Goal: Transaction & Acquisition: Obtain resource

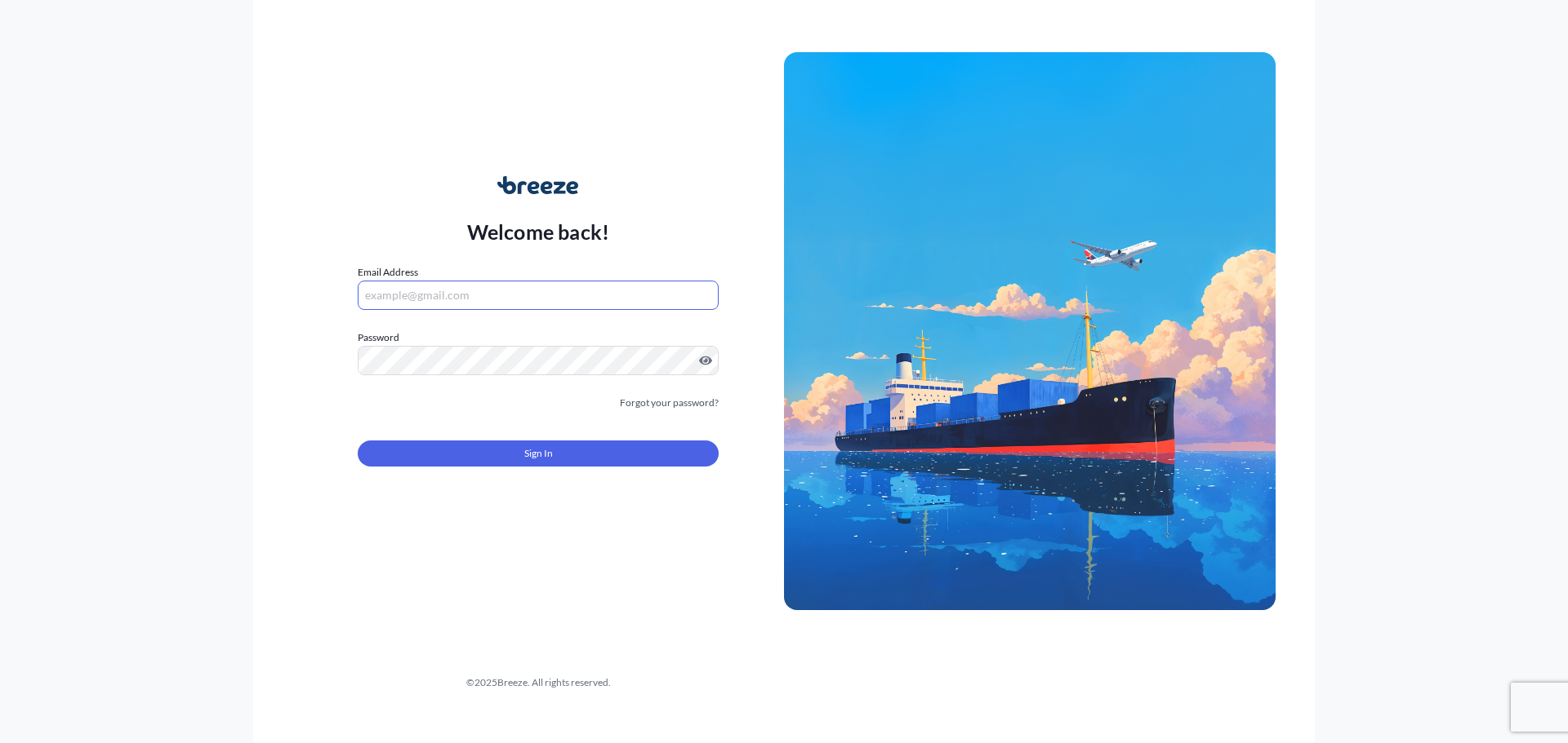
click at [450, 286] on input "Email Address" at bounding box center [537, 295] width 361 height 30
type input "[EMAIL_ADDRESS][DOMAIN_NAME]"
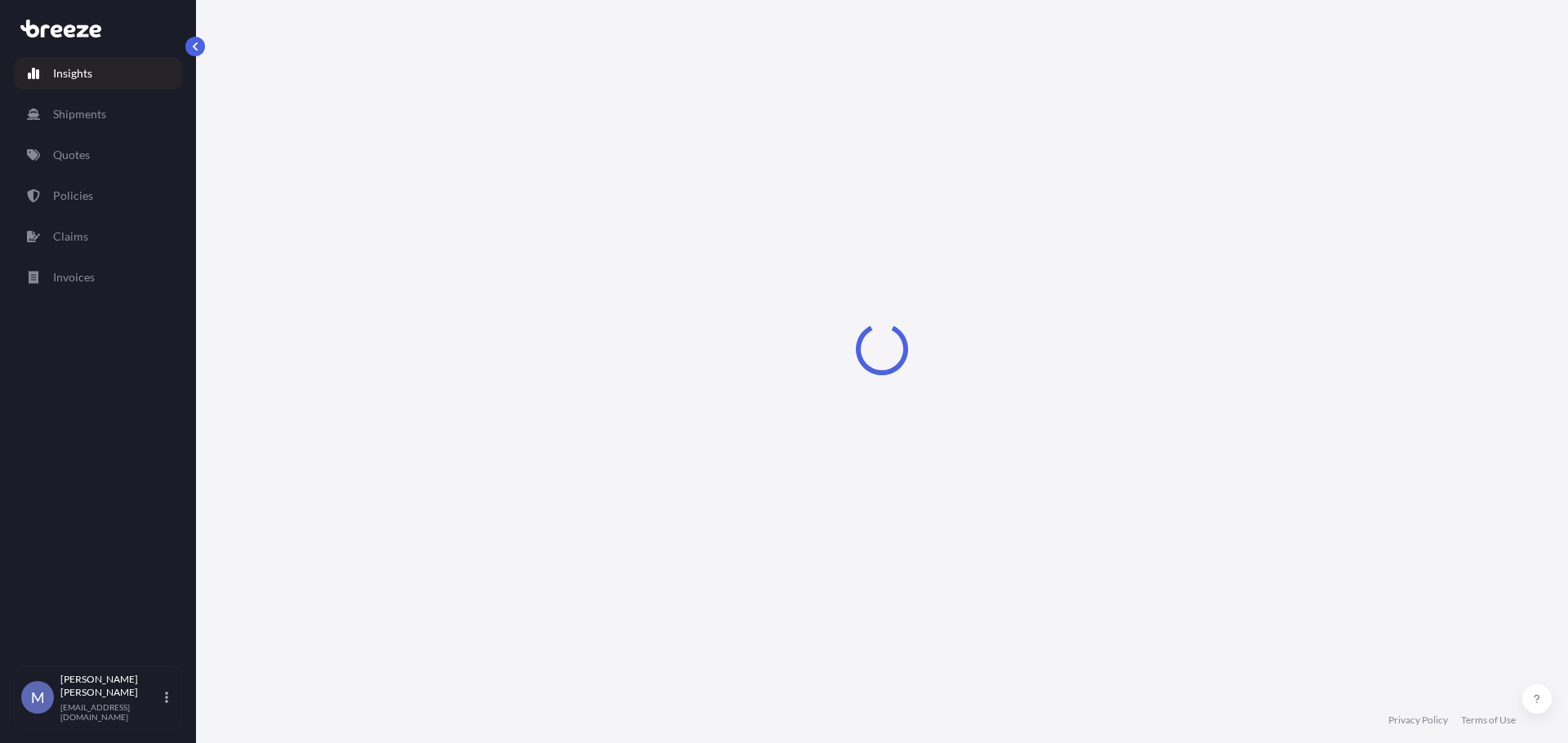
select select "2025"
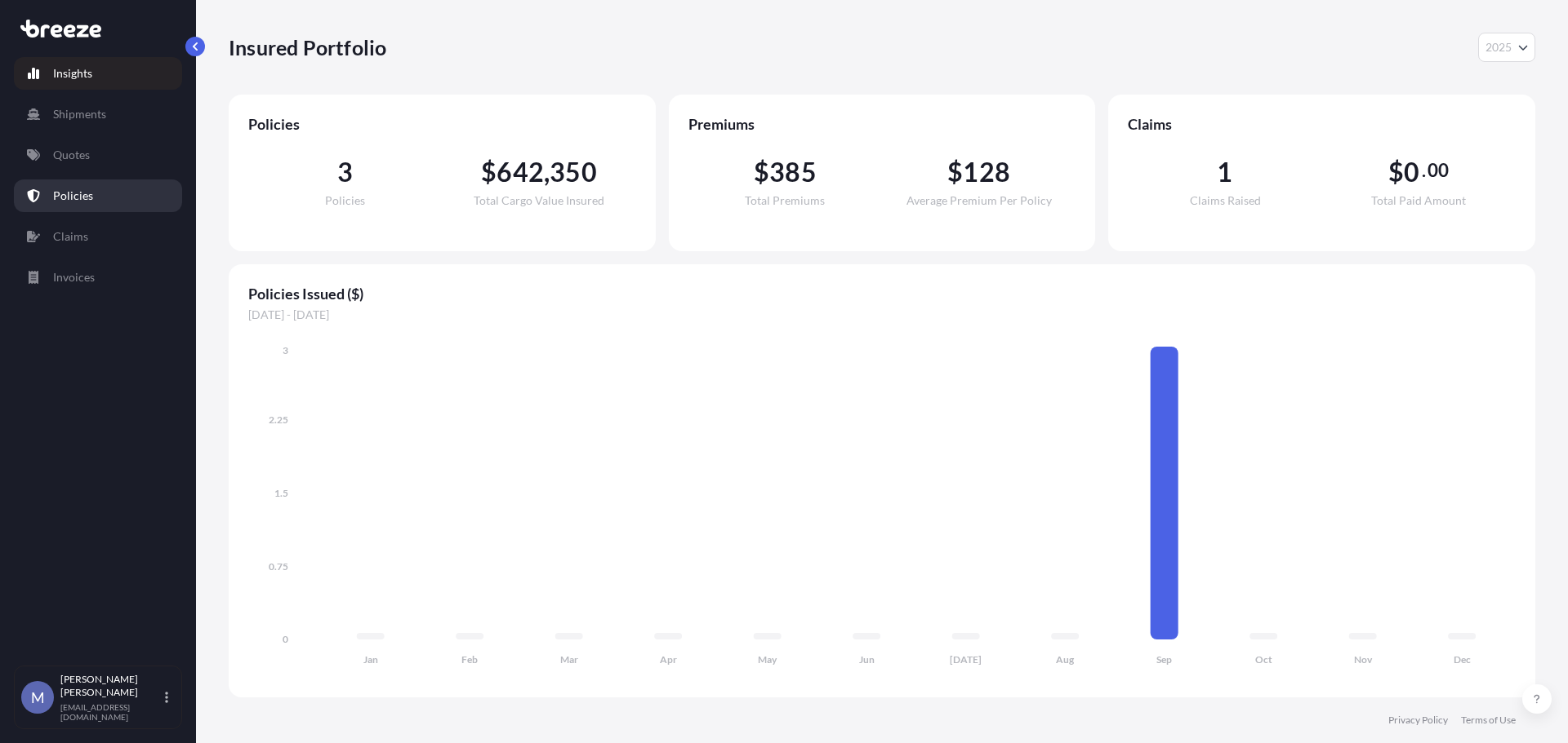
click at [78, 198] on p "Policies" at bounding box center [72, 196] width 40 height 17
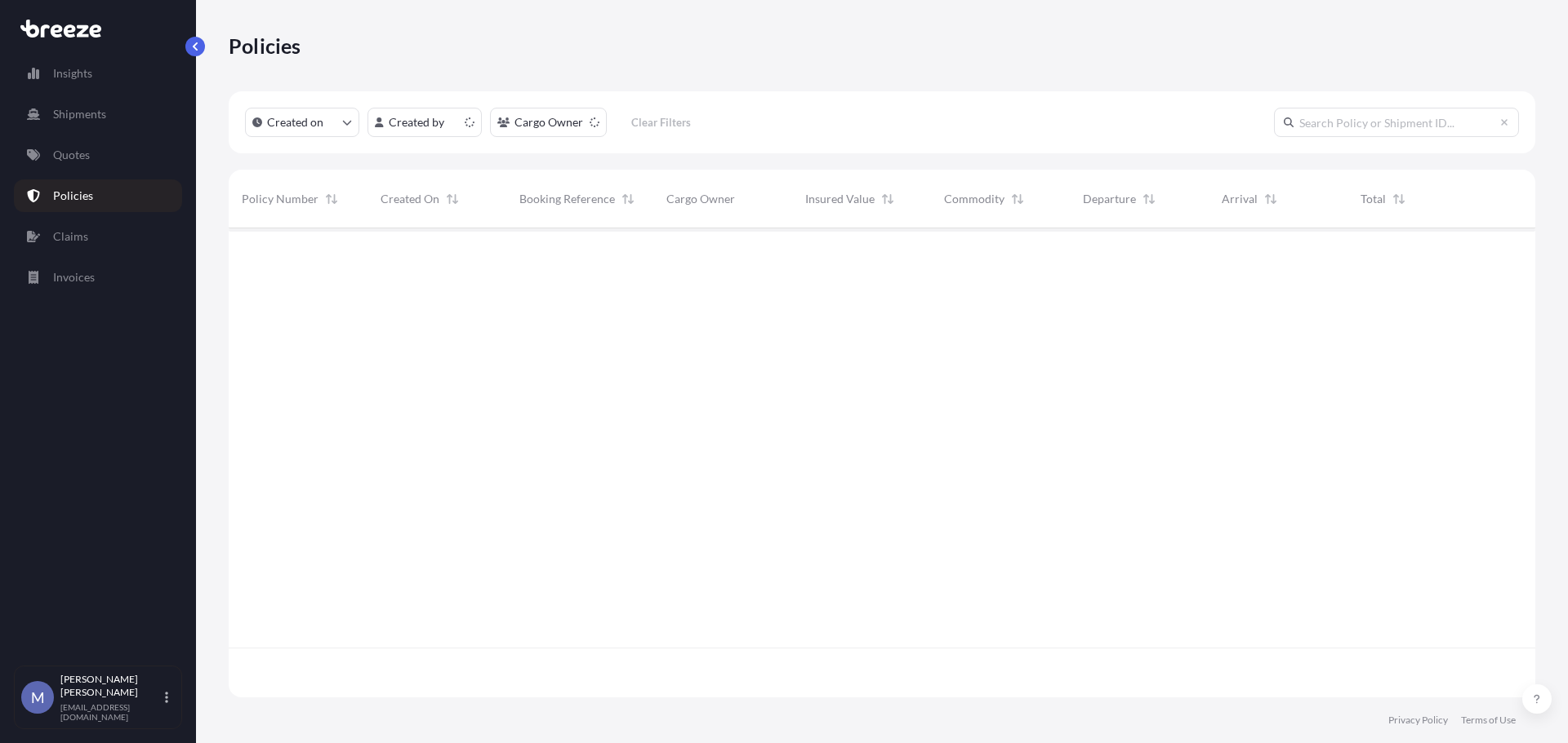
scroll to position [466, 1294]
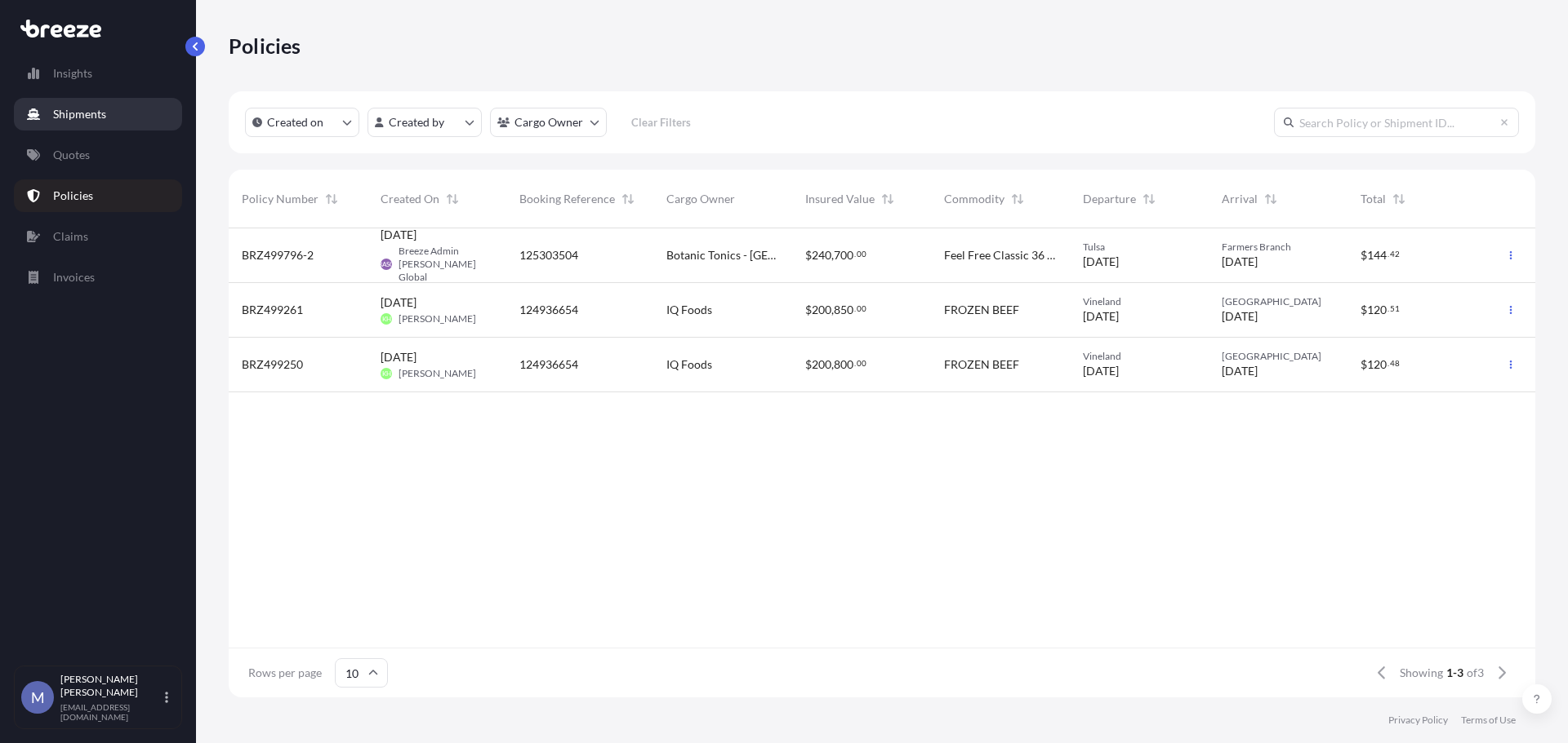
click at [88, 106] on p "Shipments" at bounding box center [78, 114] width 53 height 17
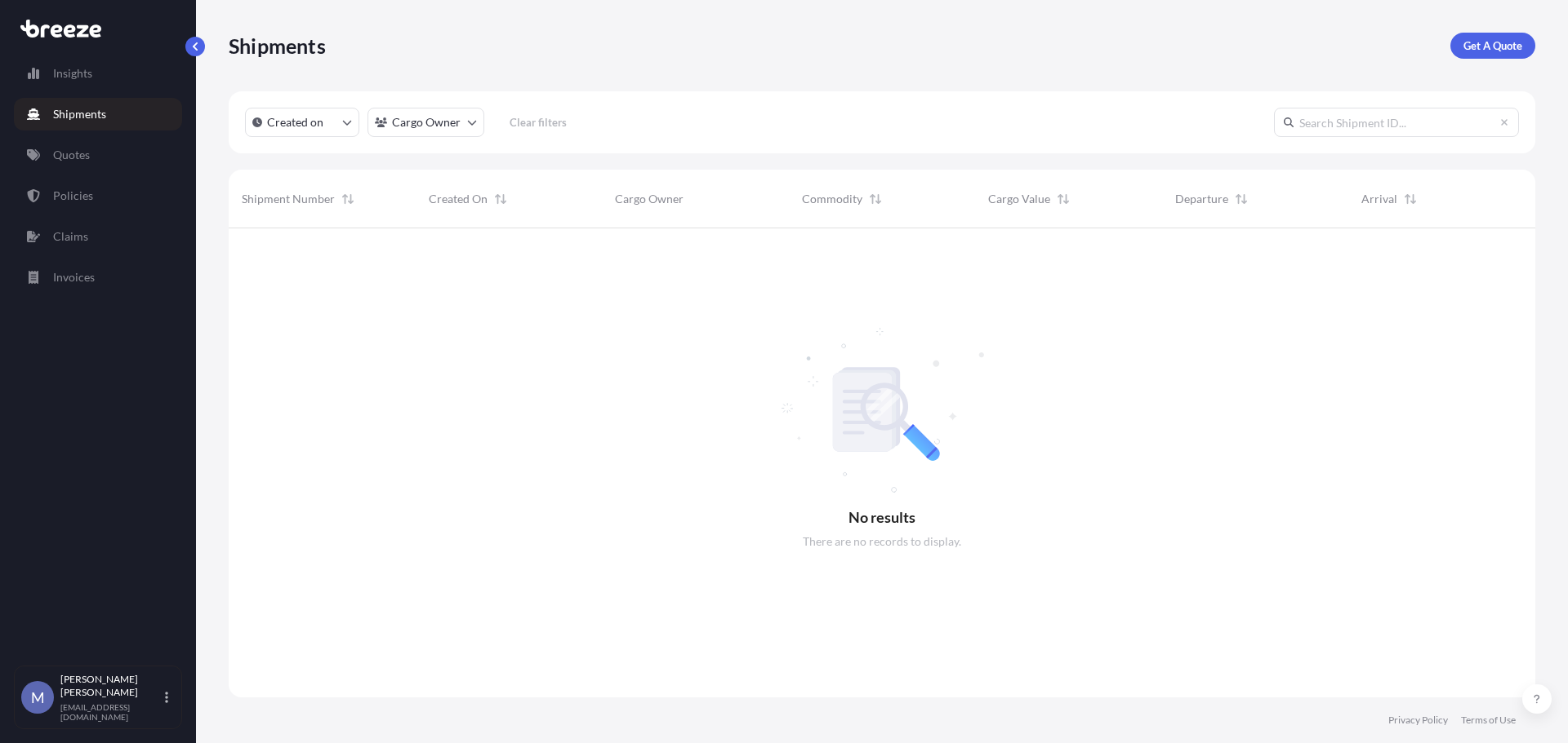
scroll to position [516, 1294]
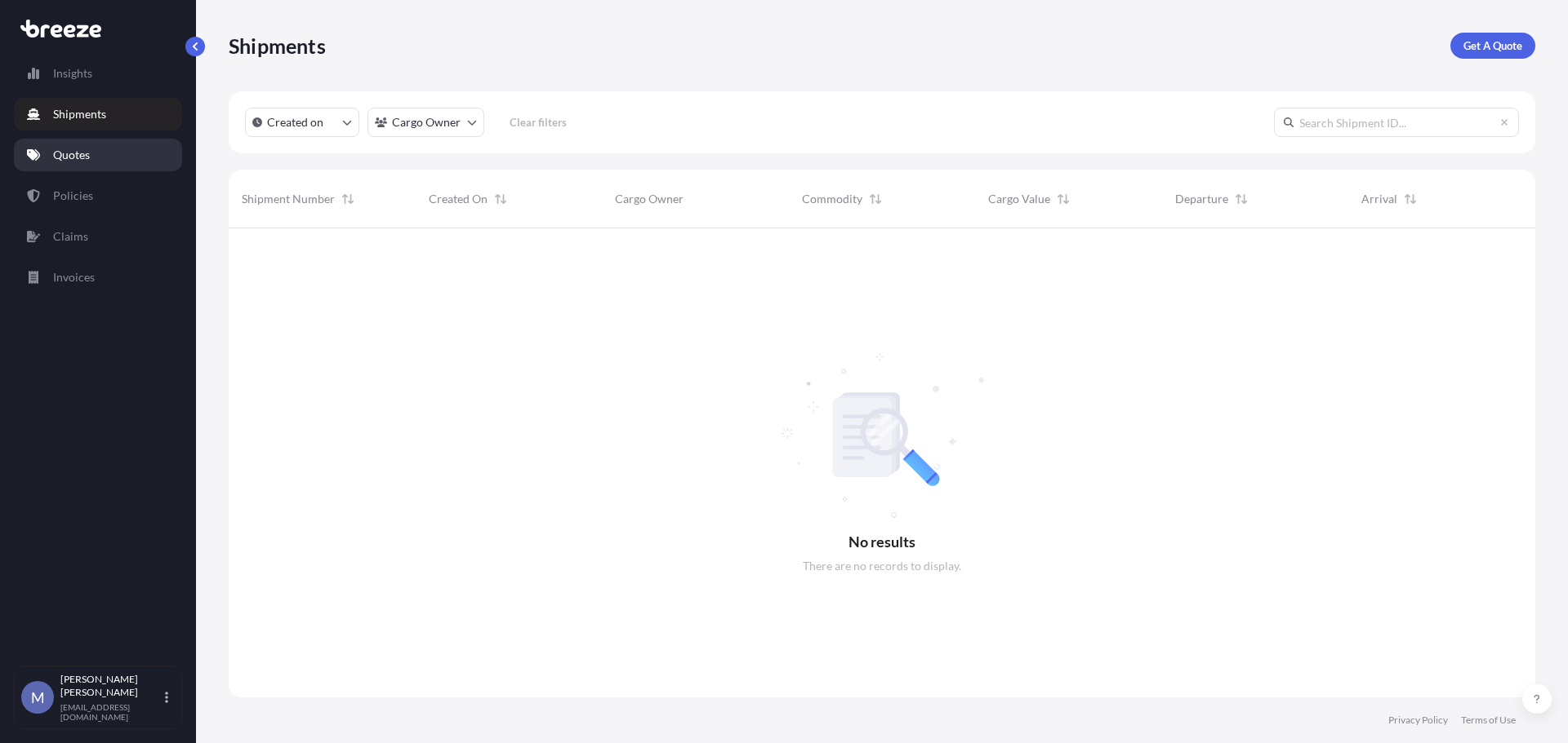
click at [56, 149] on p "Quotes" at bounding box center [71, 155] width 37 height 17
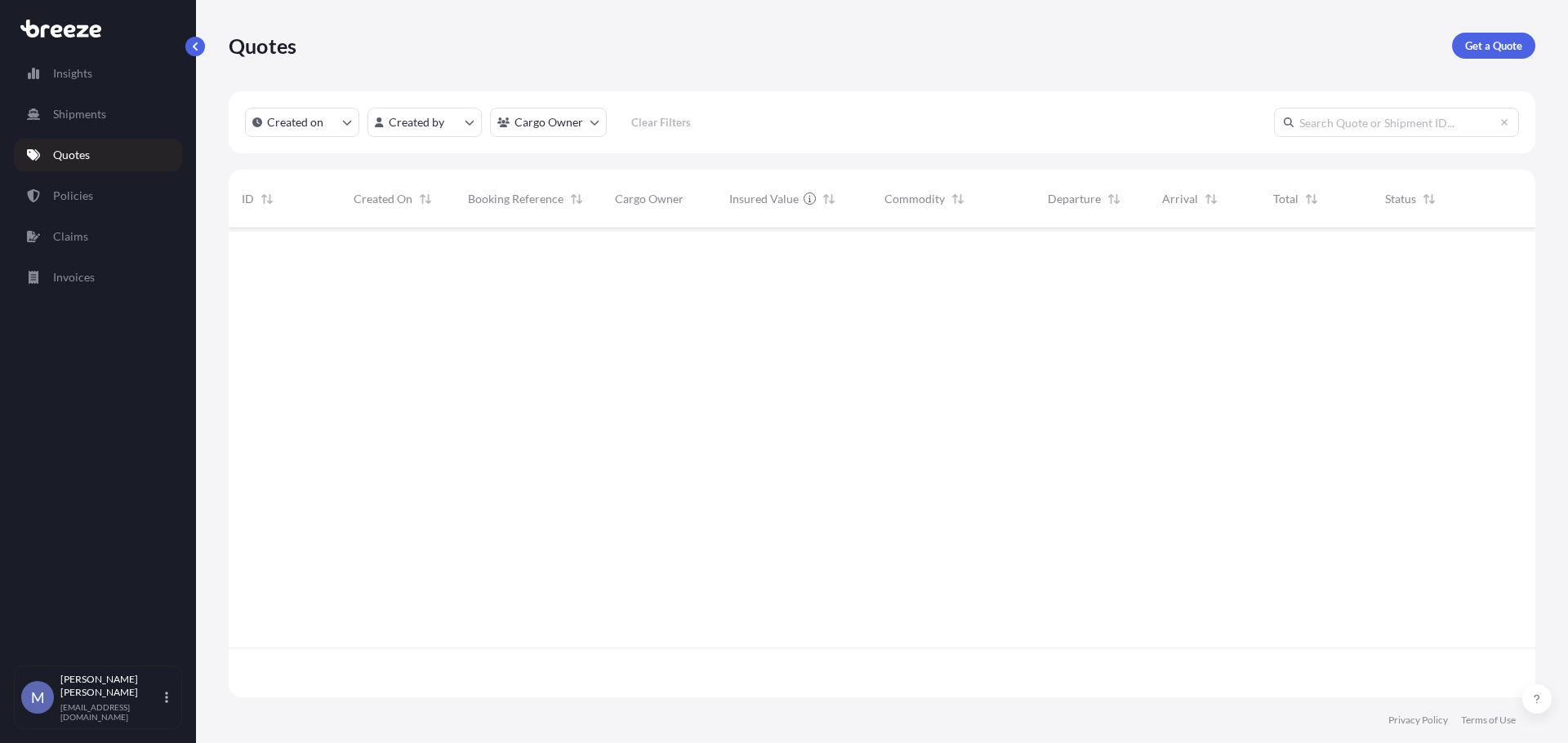
scroll to position [466, 1294]
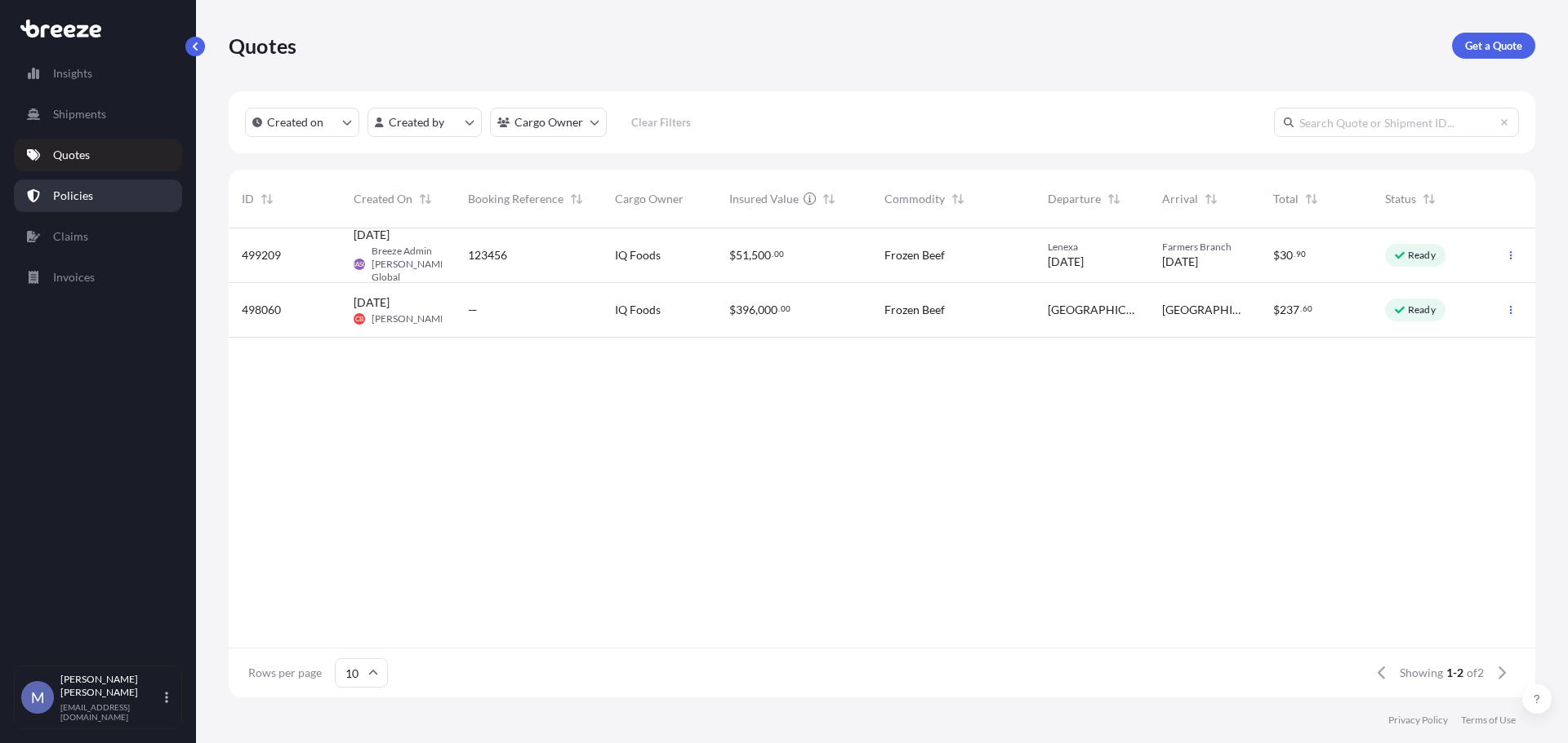
click at [53, 194] on link "Policies" at bounding box center [98, 196] width 168 height 32
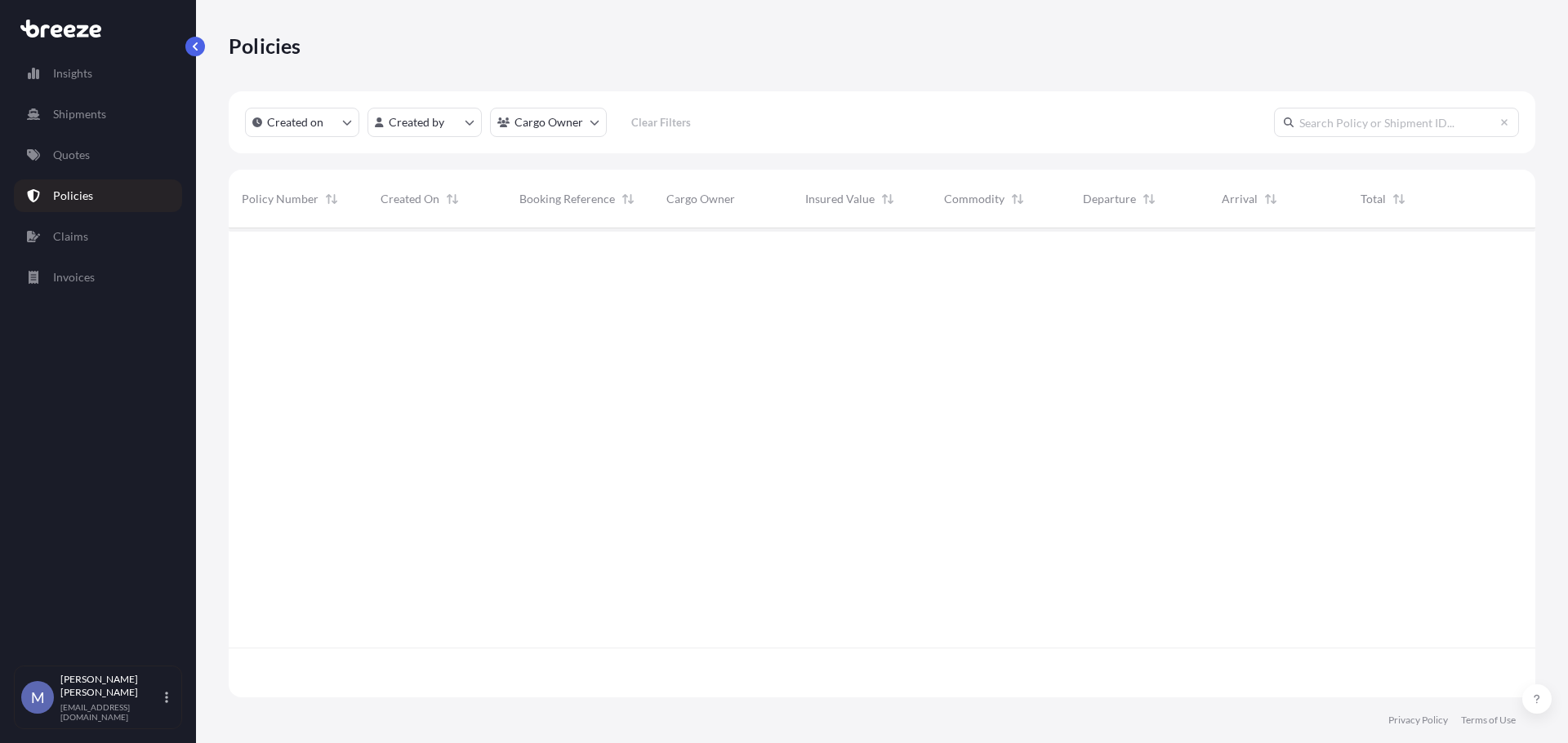
scroll to position [466, 1294]
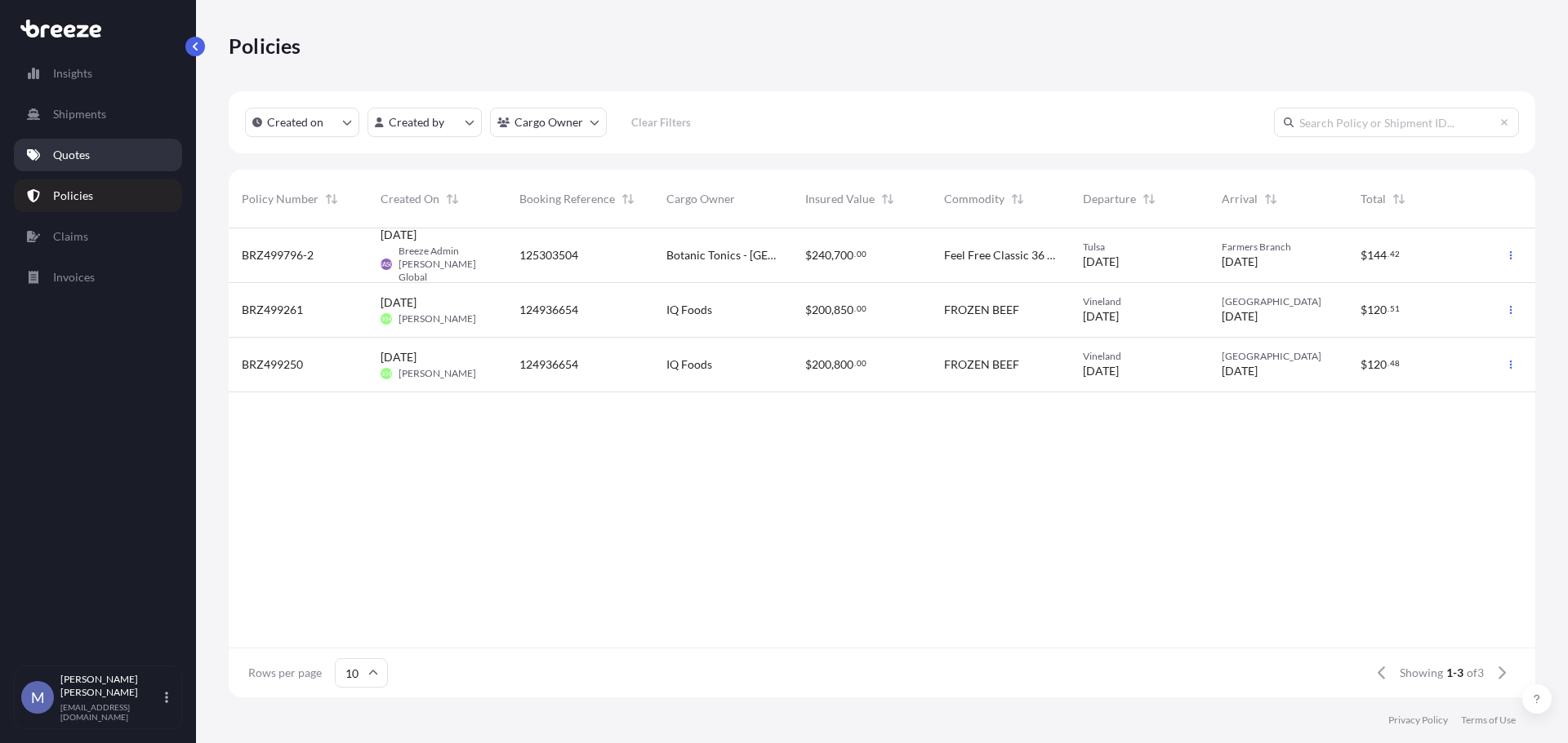
click at [68, 144] on link "Quotes" at bounding box center [98, 154] width 168 height 32
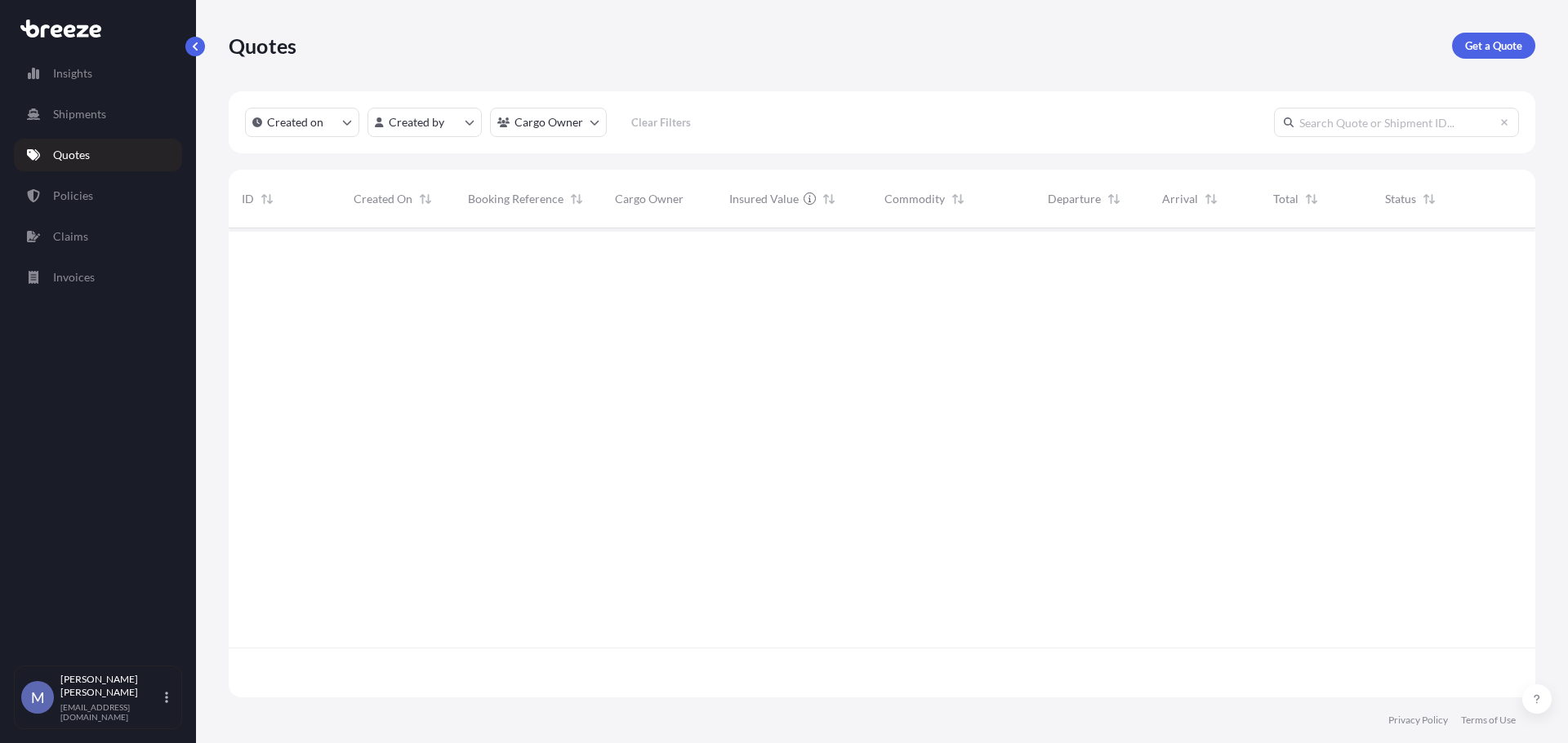
scroll to position [466, 1294]
click at [1494, 47] on p "Get a Quote" at bounding box center [1493, 46] width 57 height 17
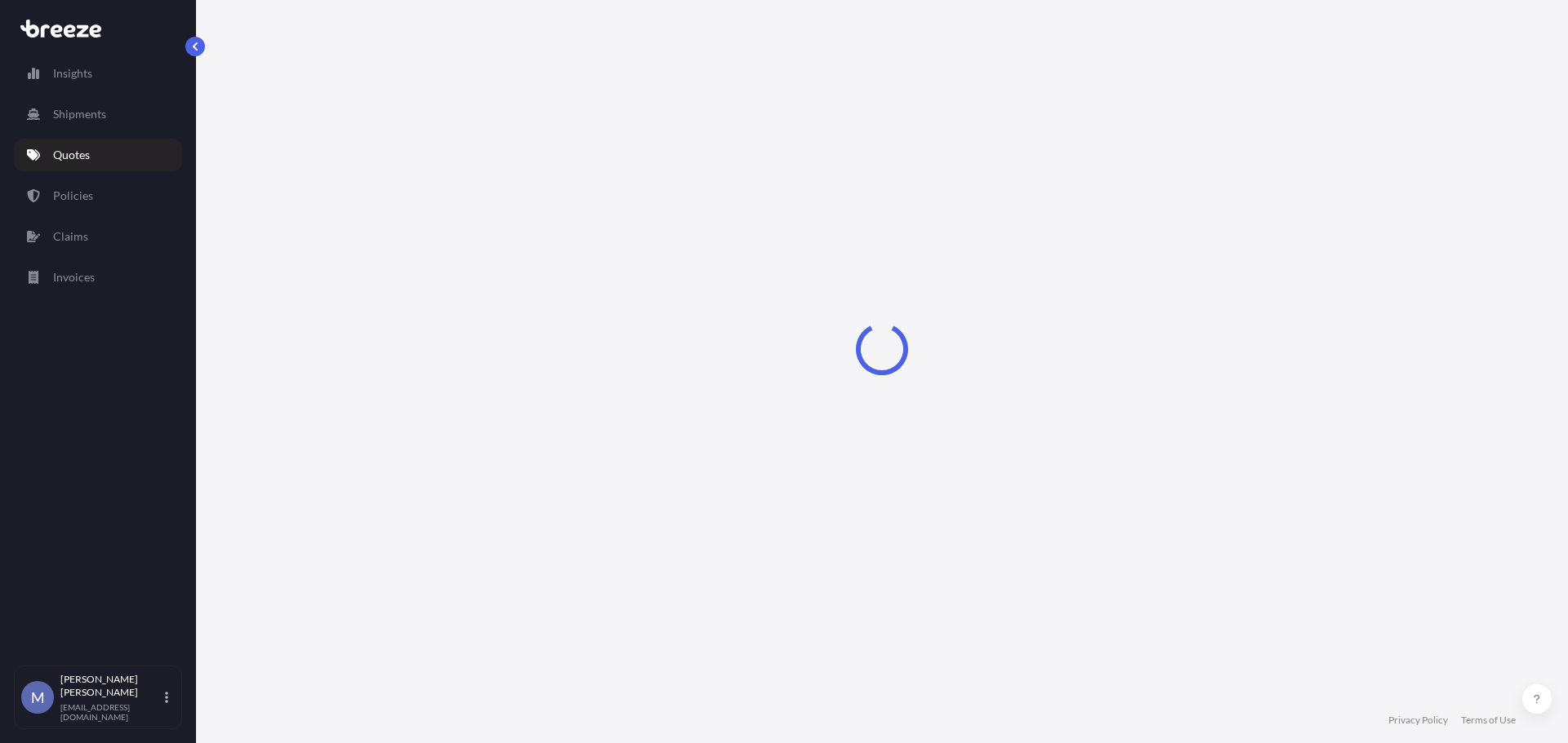
select select "Road"
select select "1"
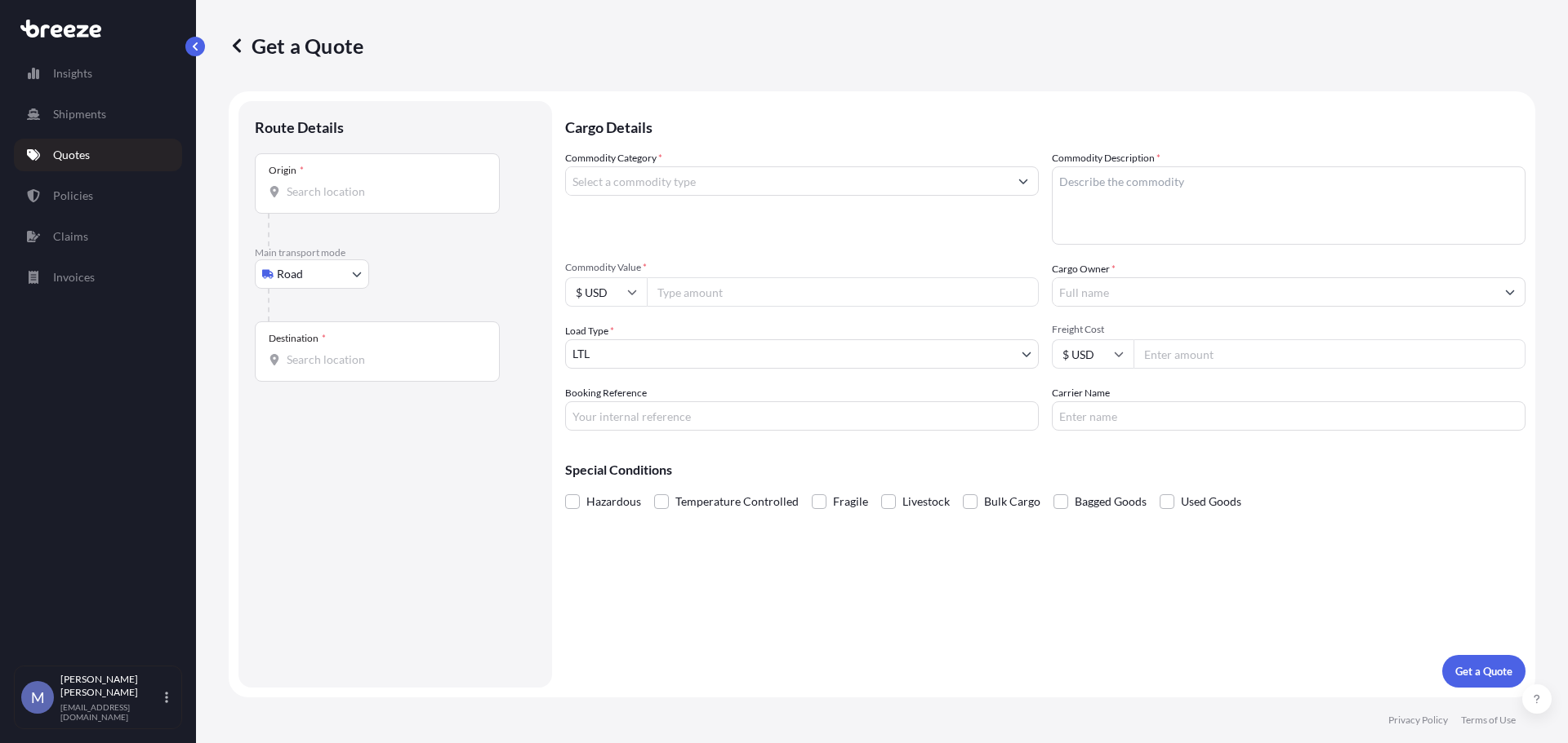
click at [320, 191] on input "Origin *" at bounding box center [382, 192] width 193 height 17
click at [345, 194] on input "Origin * Please select an origin" at bounding box center [382, 192] width 193 height 17
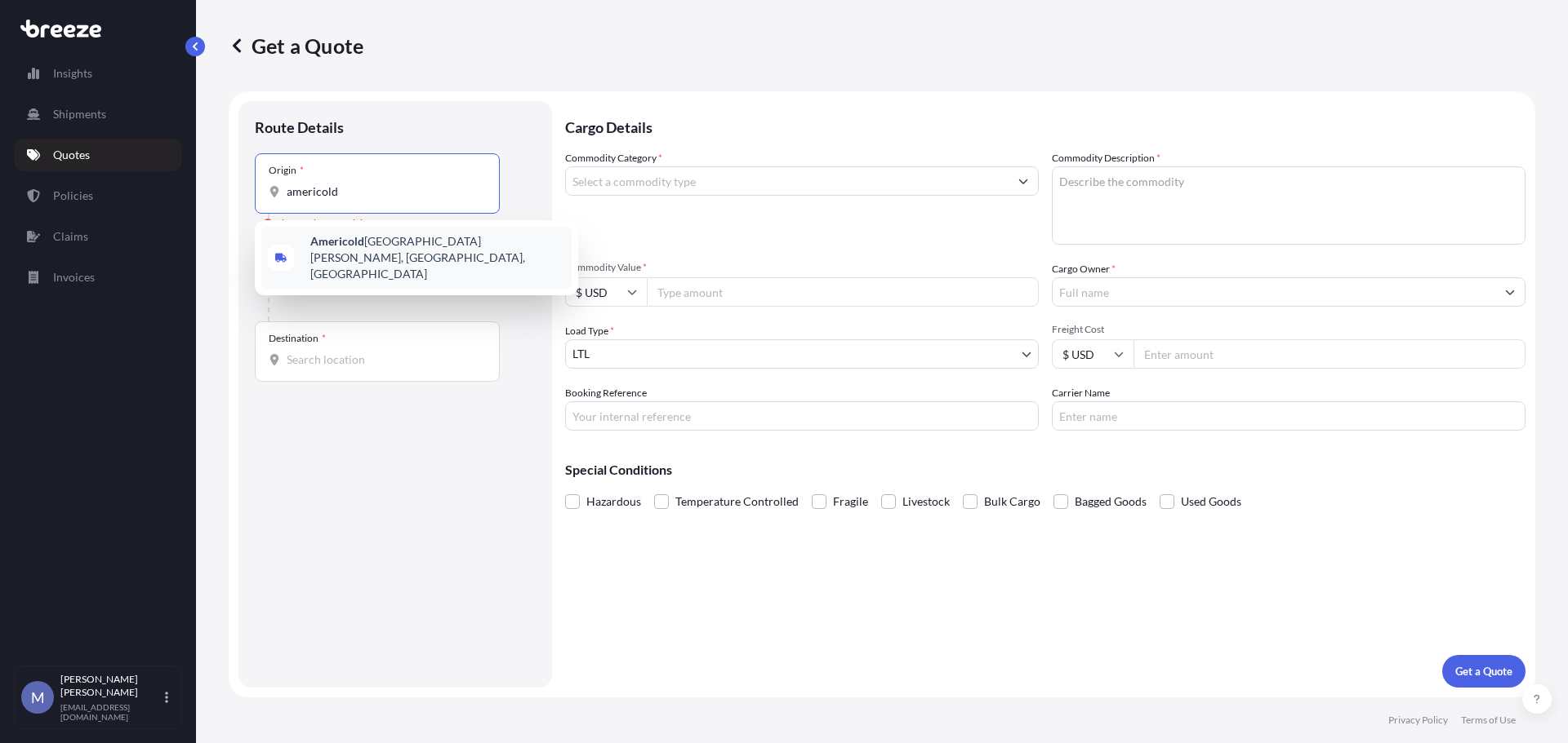
type input "americold"
click at [401, 472] on div "Route Details Place of loading Road Road Rail Origin * americold Please select …" at bounding box center [395, 394] width 281 height 554
drag, startPoint x: 374, startPoint y: 195, endPoint x: 270, endPoint y: 192, distance: 104.0
click at [270, 192] on div "americold" at bounding box center [377, 192] width 217 height 17
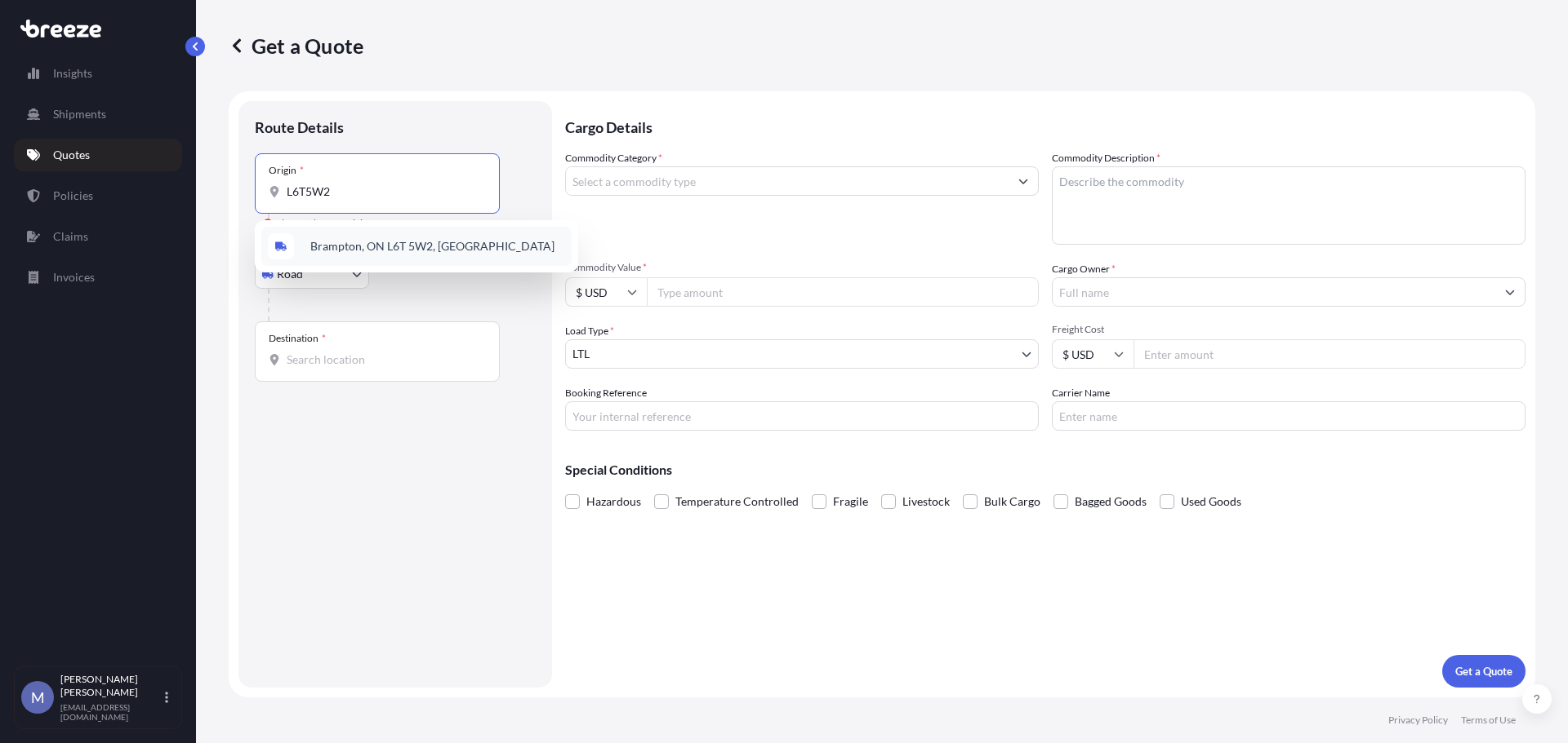
click at [369, 241] on span "Brampton, ON L6T 5W2, [GEOGRAPHIC_DATA]" at bounding box center [432, 246] width 244 height 17
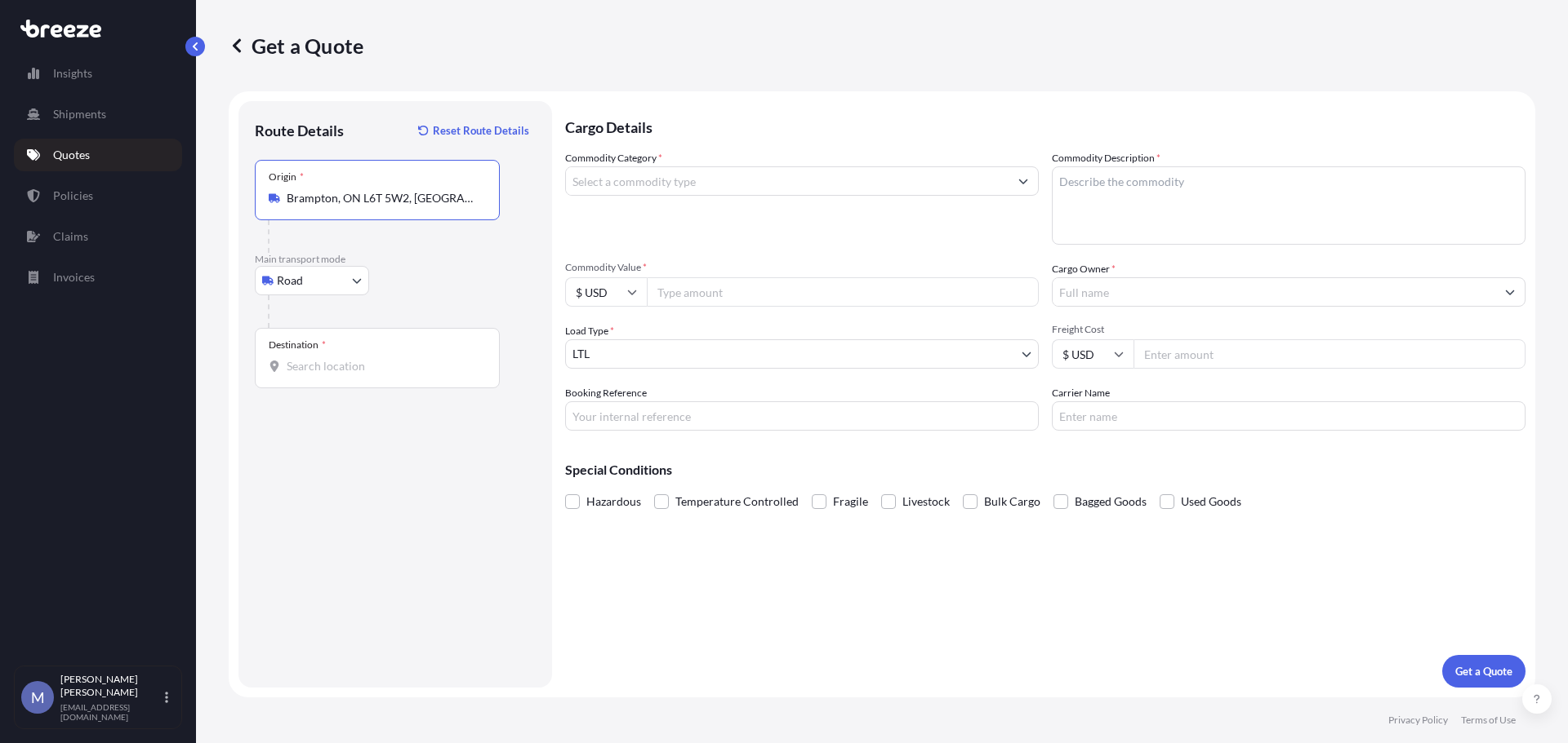
type input "Brampton, ON L6T 5W2, [GEOGRAPHIC_DATA]"
click at [365, 366] on input "Destination *" at bounding box center [382, 366] width 193 height 17
click at [342, 412] on div "[STREET_ADDRESS]" at bounding box center [416, 421] width 310 height 39
type input "[STREET_ADDRESS]"
click at [582, 178] on input "Commodity Category *" at bounding box center [787, 181] width 442 height 30
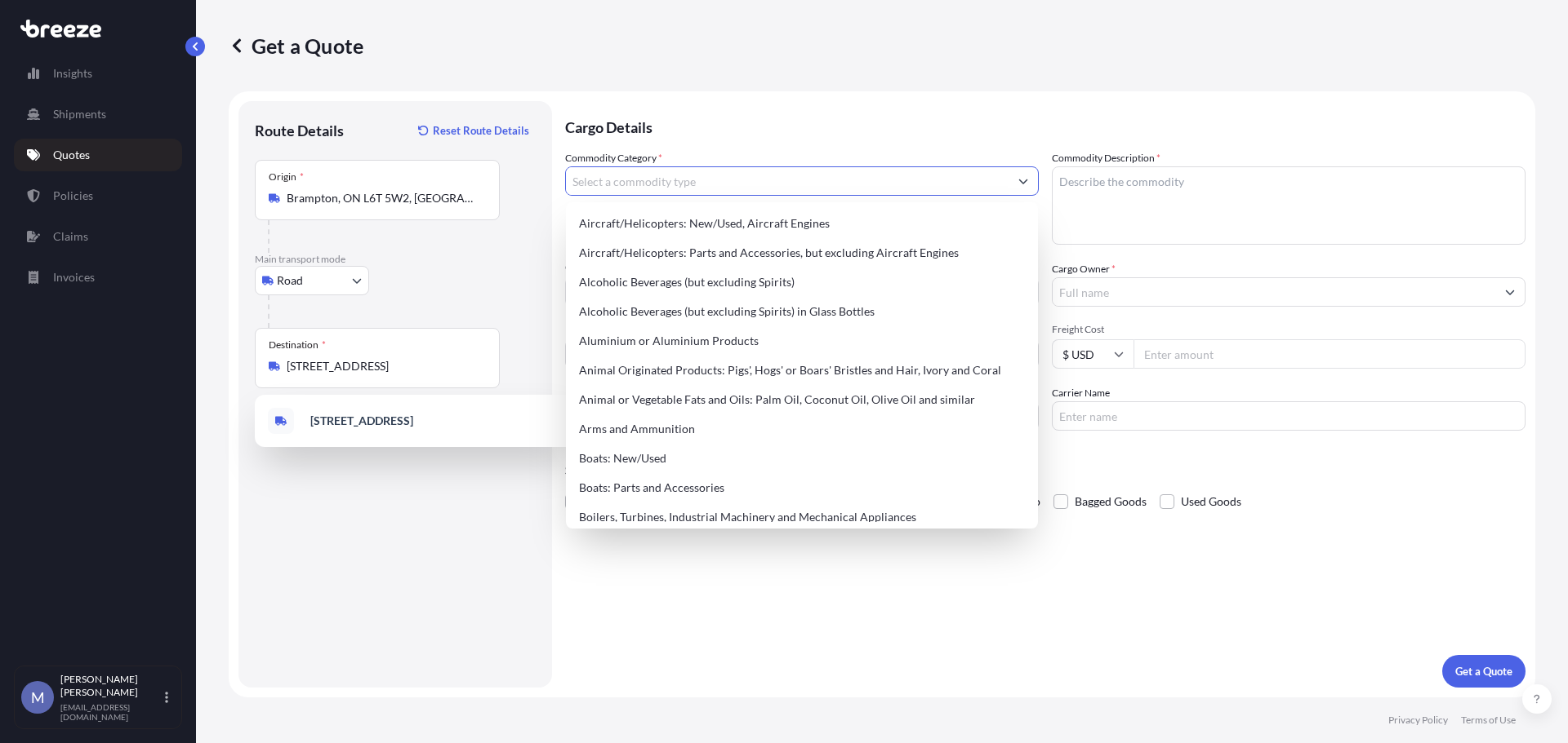
paste input "BEEF"
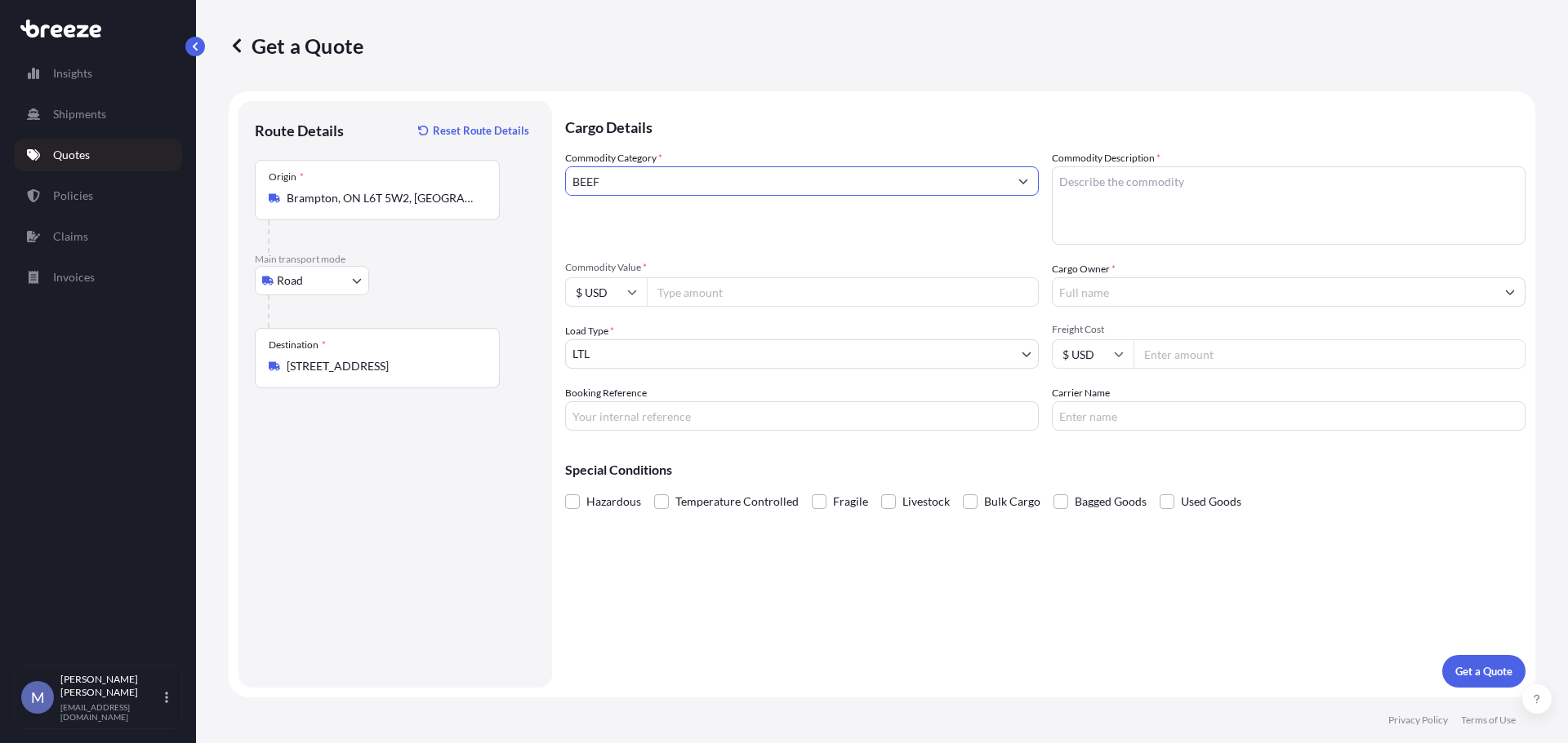
type input "BEEF"
click at [713, 217] on div "Commodity Category * BEEF" at bounding box center [802, 198] width 474 height 95
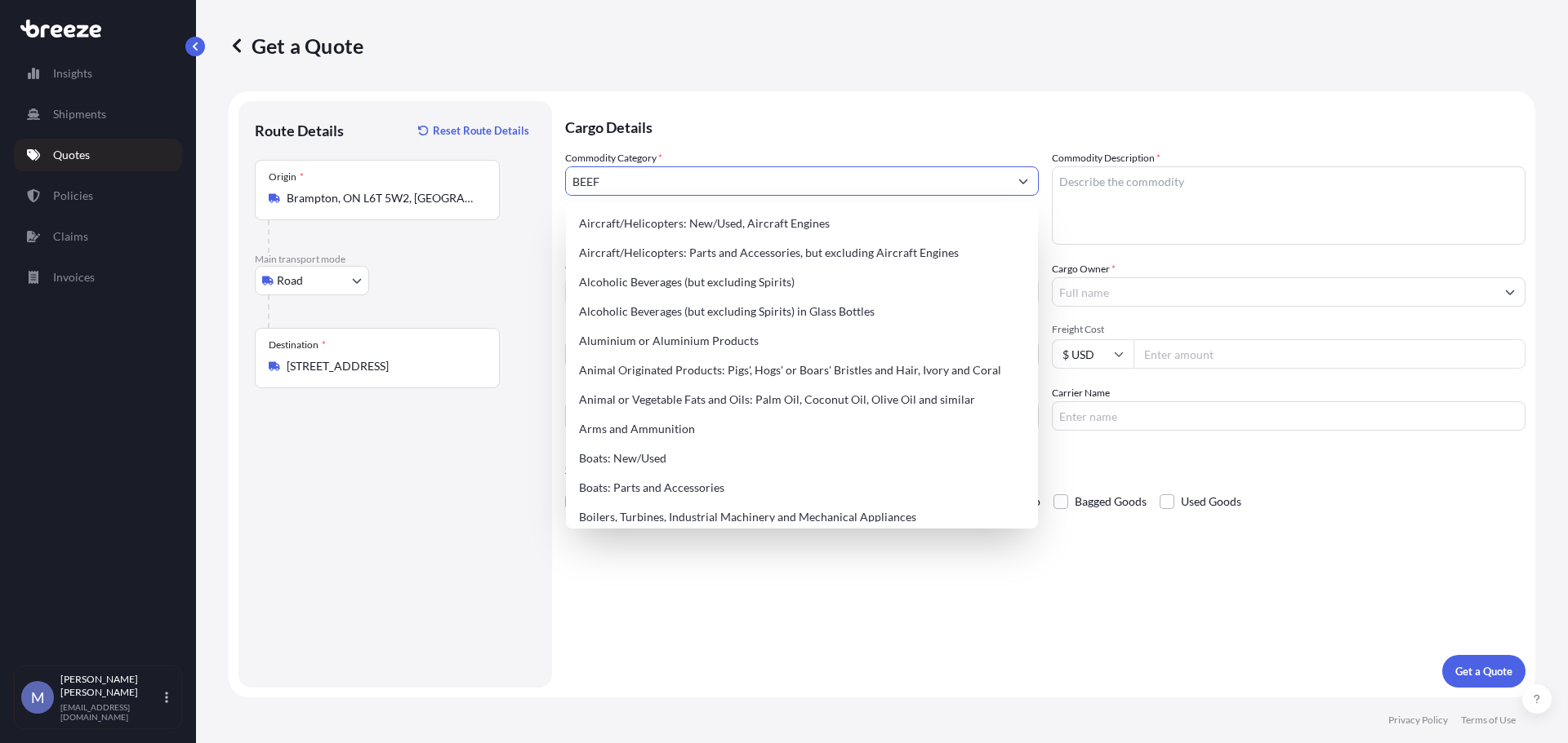
drag, startPoint x: 962, startPoint y: 179, endPoint x: 550, endPoint y: 183, distance: 412.0
click at [550, 183] on form "Route Details Reset Route Details Place of loading Road Road Rail Origin * [GEO…" at bounding box center [882, 394] width 1307 height 606
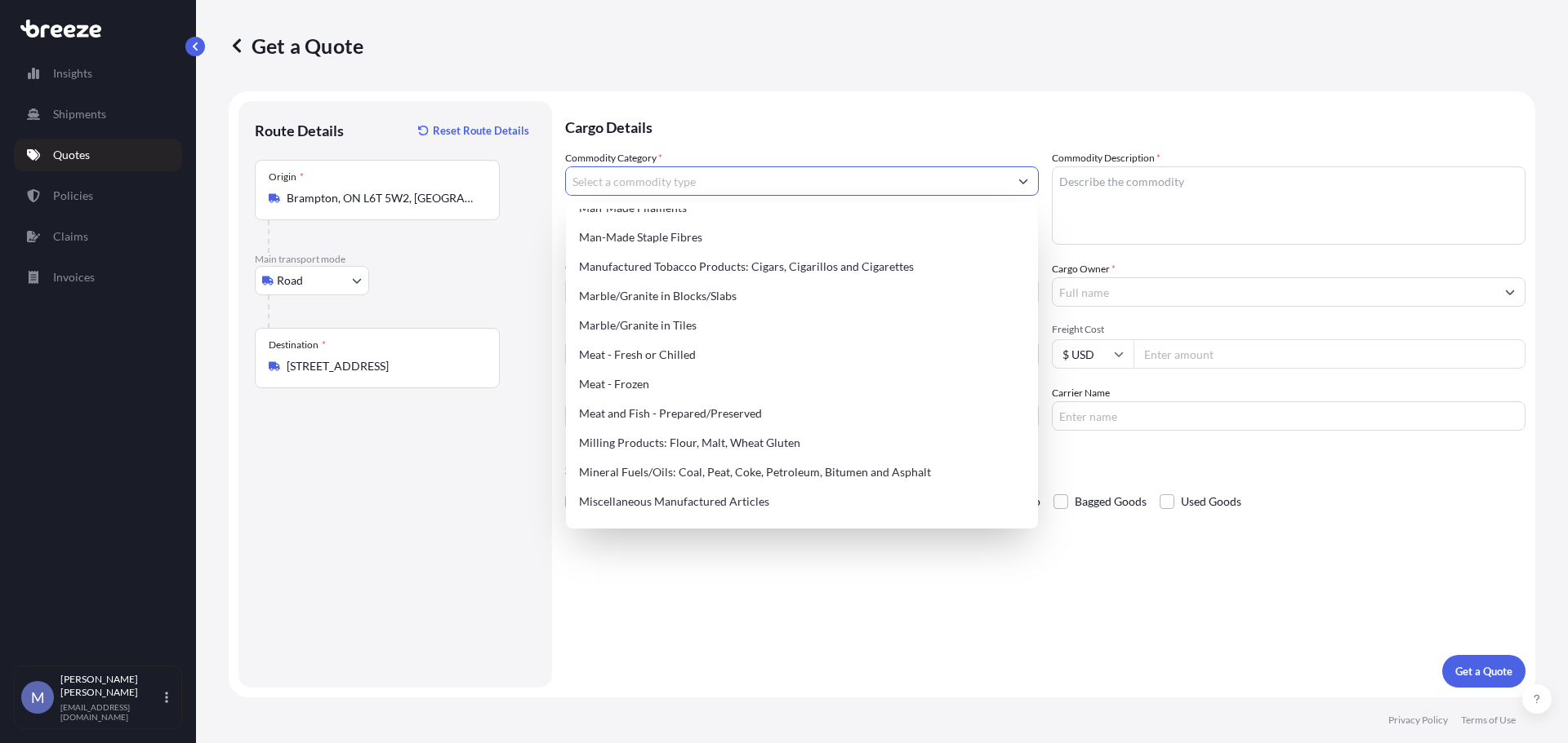
scroll to position [2122, 0]
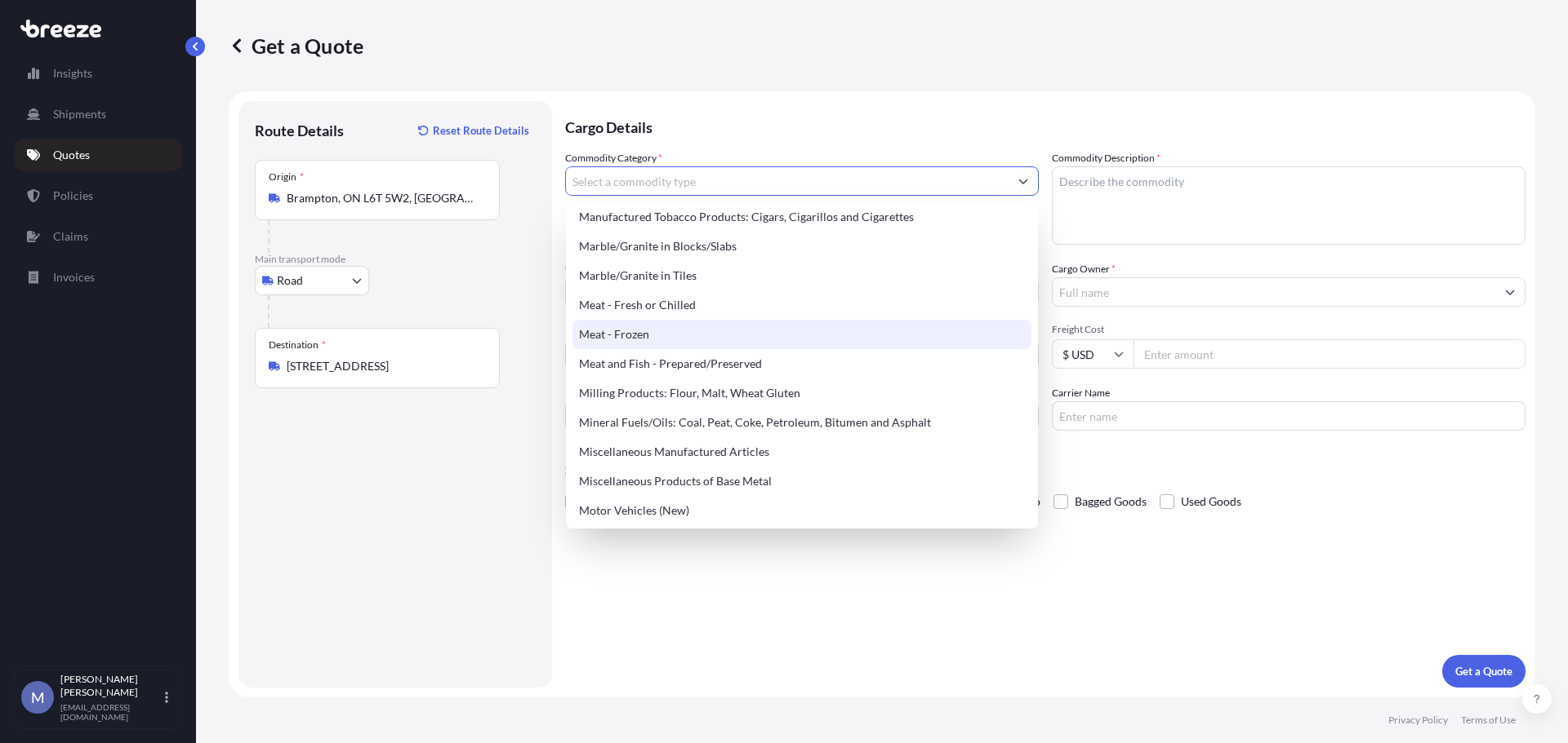
click at [631, 337] on div "Meat - Frozen" at bounding box center [802, 335] width 459 height 30
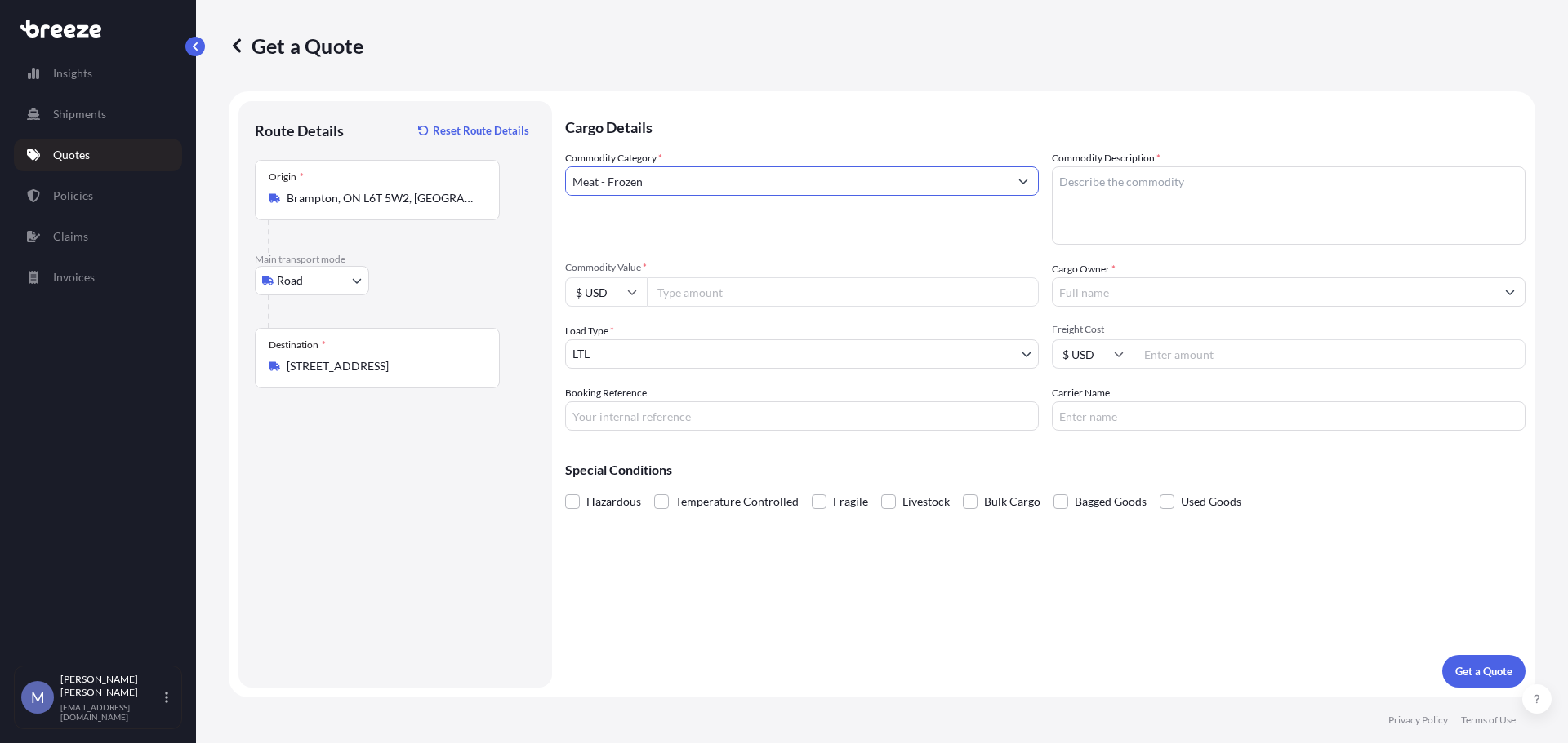
type input "Meat - Frozen"
click at [1114, 188] on textarea "Commodity Description *" at bounding box center [1288, 205] width 474 height 78
type textarea "Beef"
click at [712, 289] on input "Commodity Value *" at bounding box center [842, 293] width 392 height 30
type input "390000"
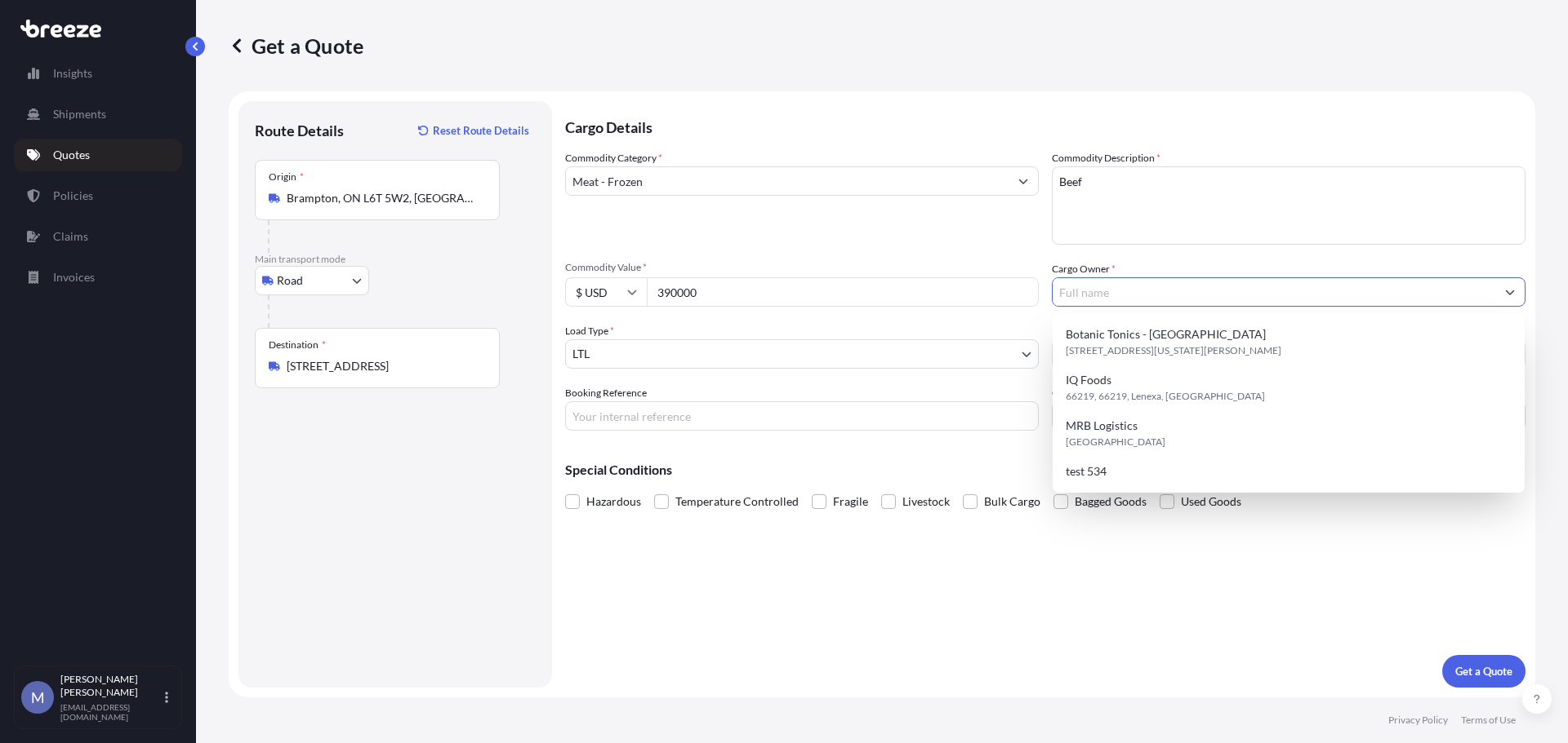
click at [1175, 285] on input "Cargo Owner *" at bounding box center [1273, 293] width 442 height 30
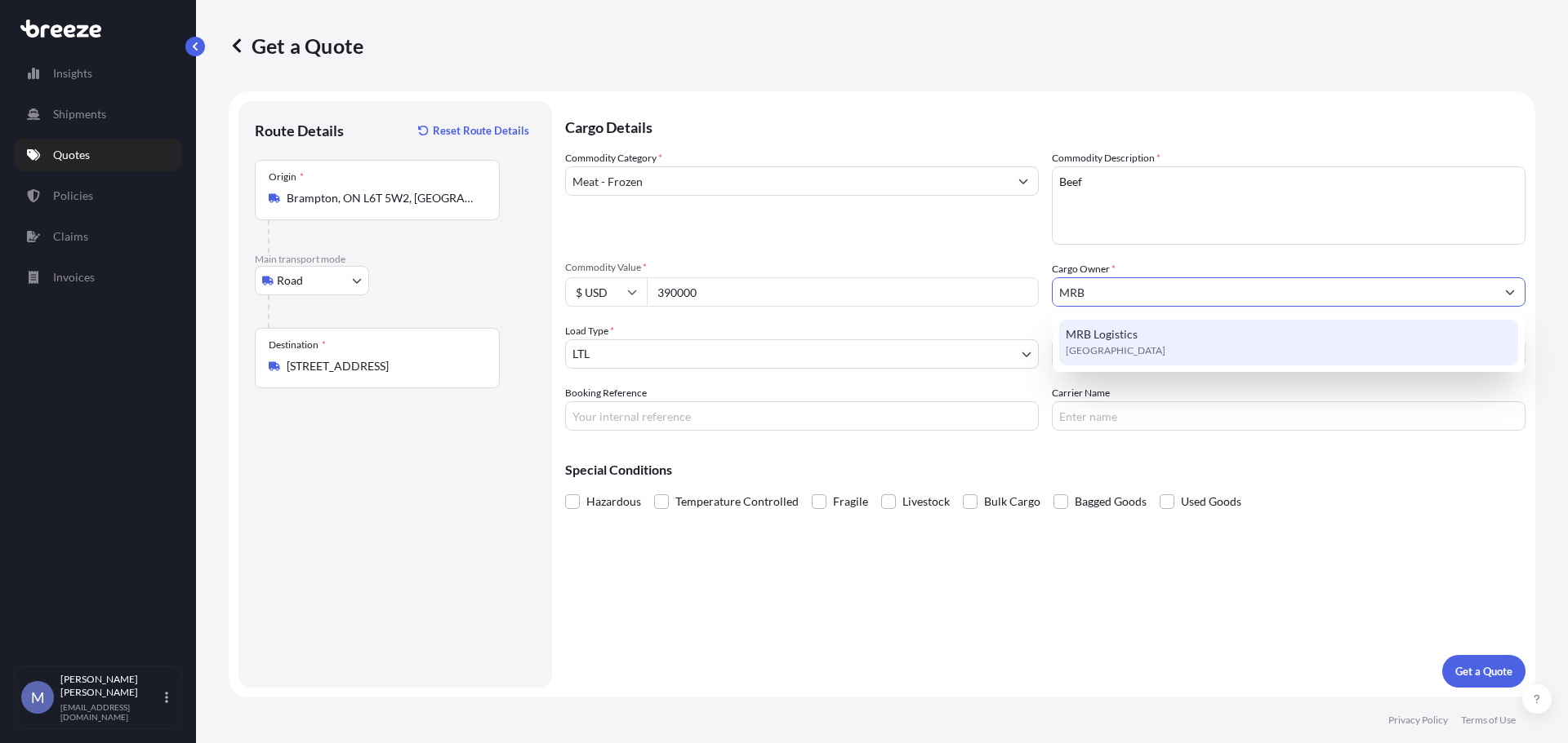
click at [1100, 342] on span "MRB Logistics" at bounding box center [1102, 335] width 72 height 17
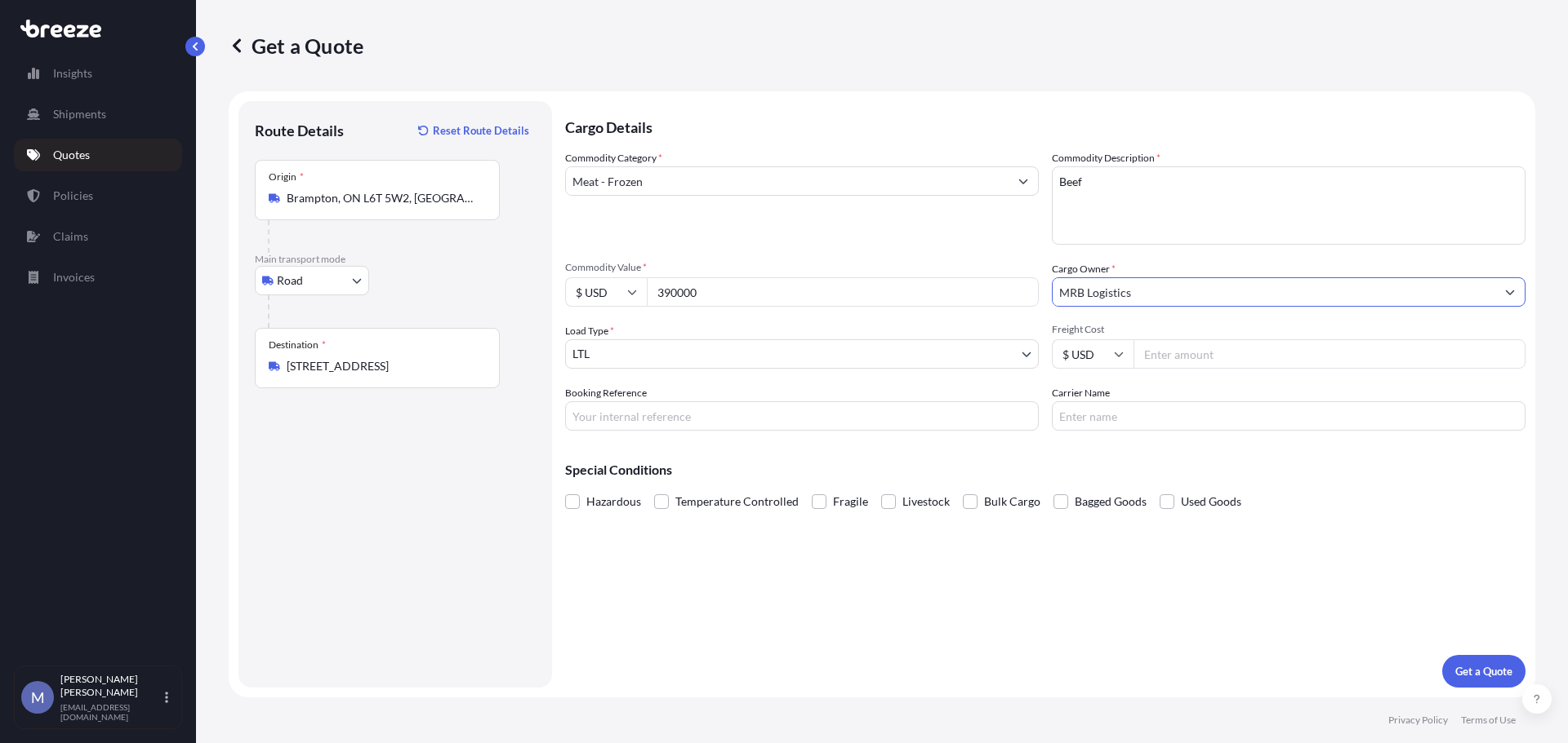
type input "MRB Logistics"
click at [1028, 349] on body "1 option available. Insights Shipments Quotes Policies Claims Invoices M [PERSO…" at bounding box center [784, 371] width 1568 height 743
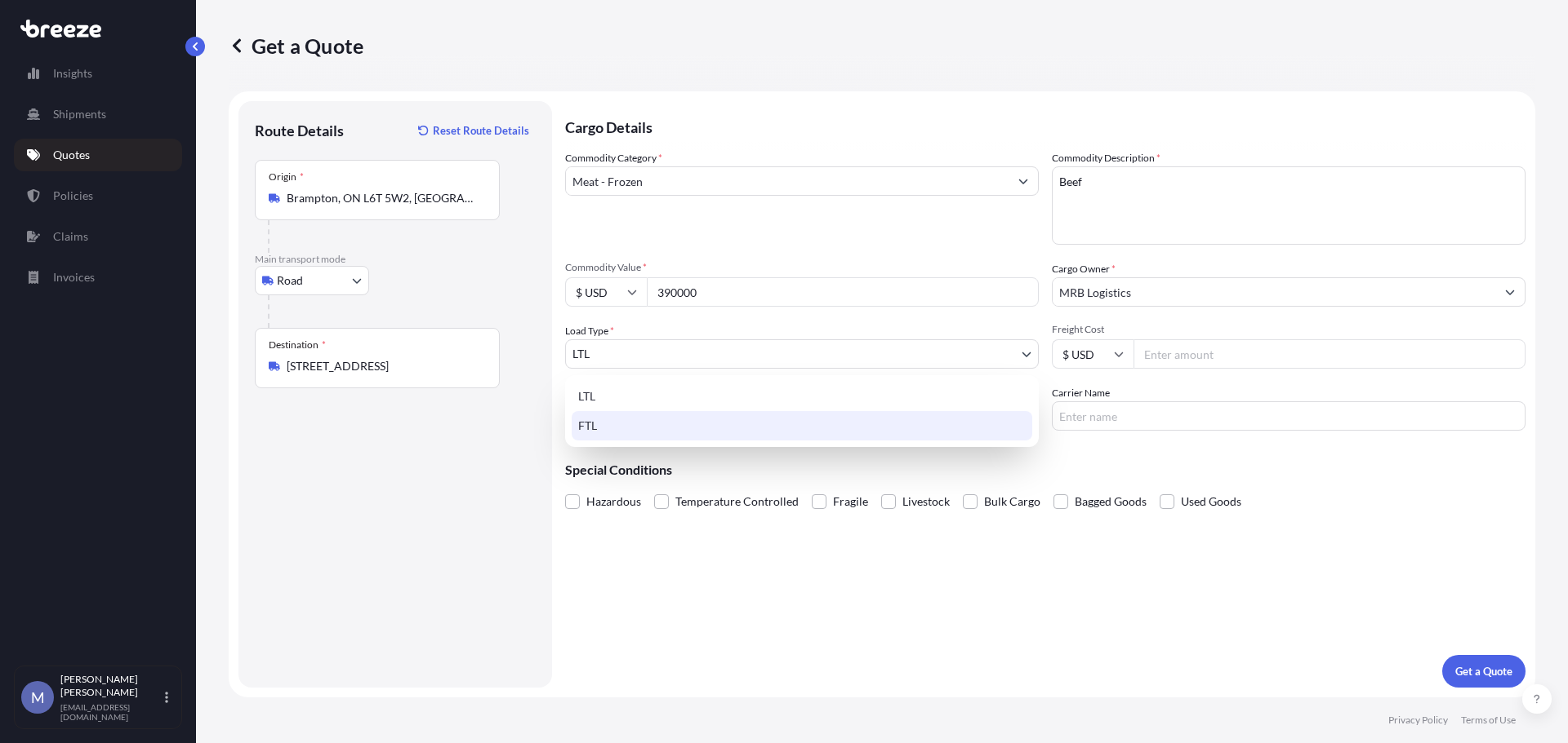
click at [586, 426] on div "FTL" at bounding box center [802, 426] width 461 height 30
select select "2"
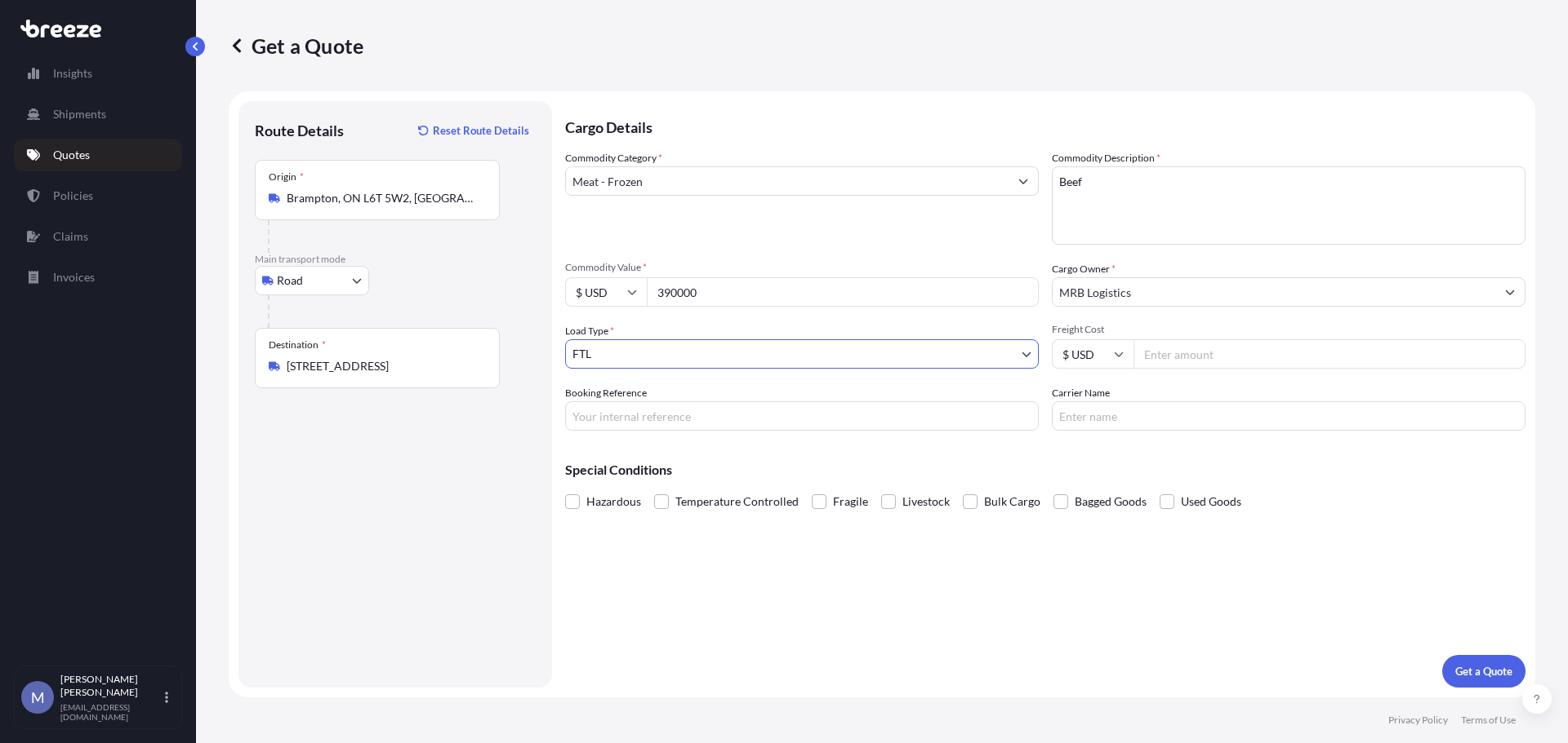
click at [657, 413] on input "Booking Reference" at bounding box center [802, 416] width 474 height 30
type input "125287683"
click at [1167, 420] on input "Carrier Name" at bounding box center [1288, 416] width 474 height 30
type input "Ascent Logistics"
click at [660, 505] on span at bounding box center [661, 502] width 15 height 15
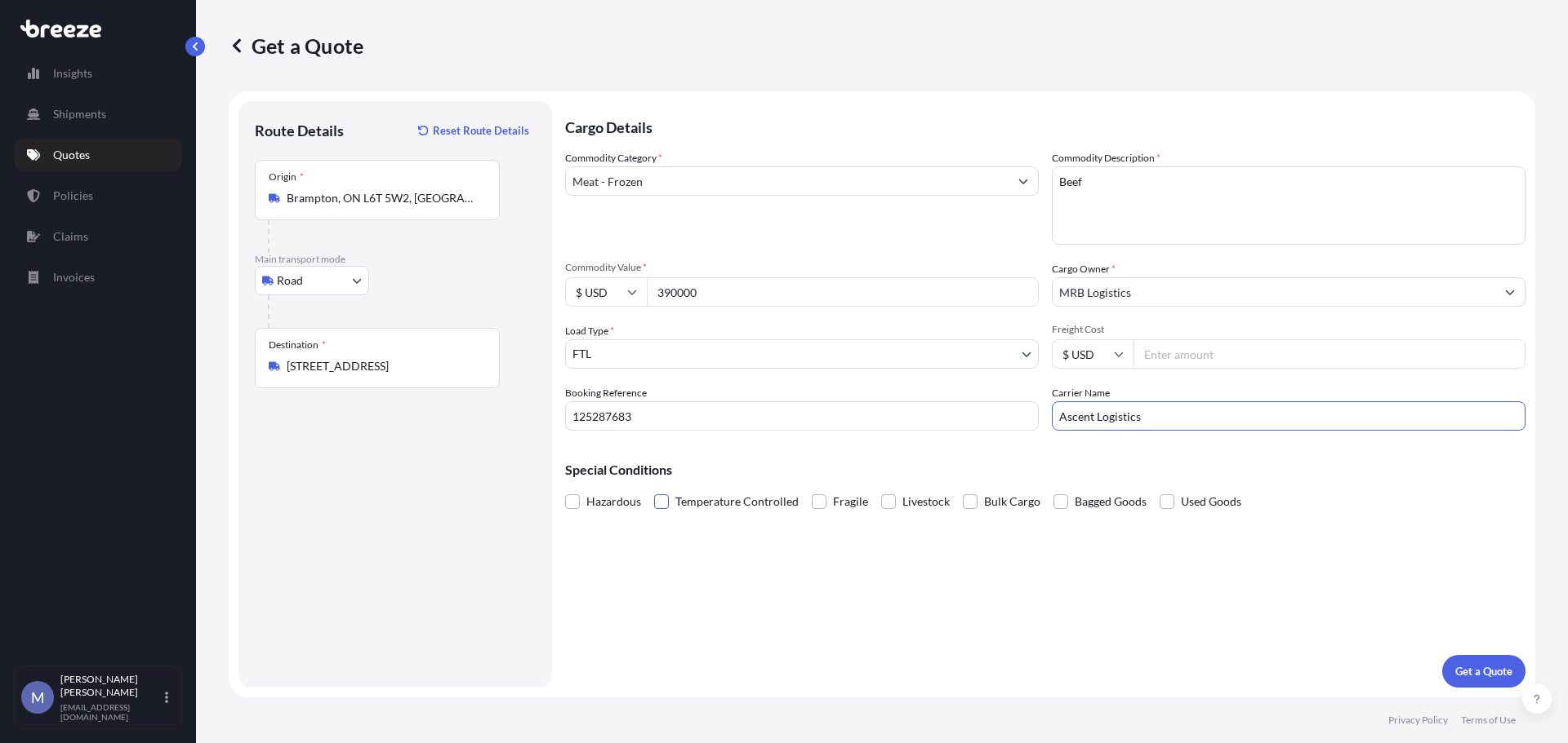
click at [654, 490] on input "Temperature Controlled" at bounding box center [654, 490] width 0 height 0
click at [348, 272] on body "Insights Shipments Quotes Policies Claims Invoices M [PERSON_NAME] [EMAIL_ADDRE…" at bounding box center [784, 371] width 1568 height 743
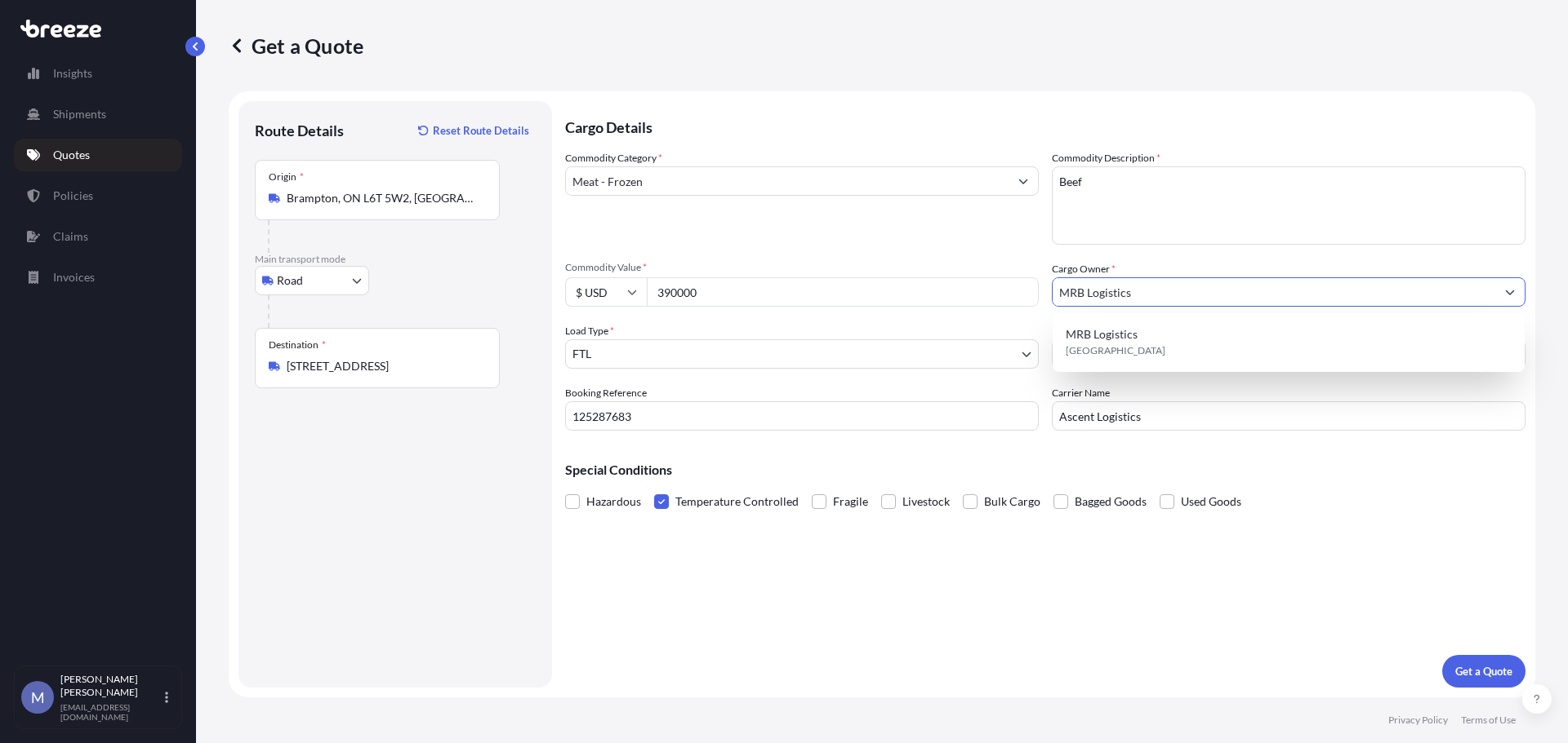
drag, startPoint x: 1160, startPoint y: 293, endPoint x: 1000, endPoint y: 293, distance: 160.0
click at [1000, 293] on div "Commodity Category * Meat - Frozen Commodity Description * Beef Commodity Value…" at bounding box center [1045, 291] width 960 height 281
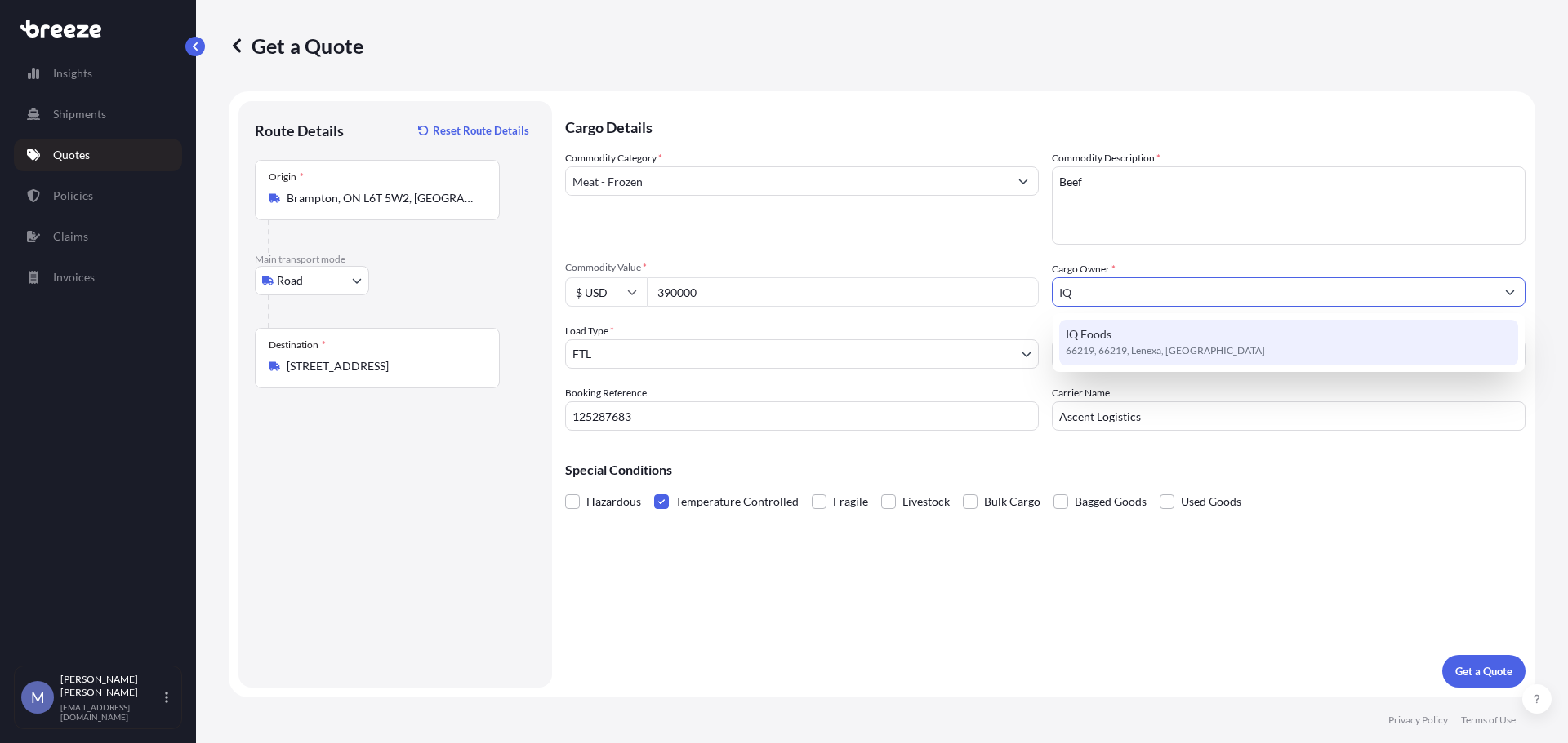
click at [1118, 341] on div "IQ Foods 66219, 66219, Lenexa, [GEOGRAPHIC_DATA]" at bounding box center [1288, 343] width 459 height 46
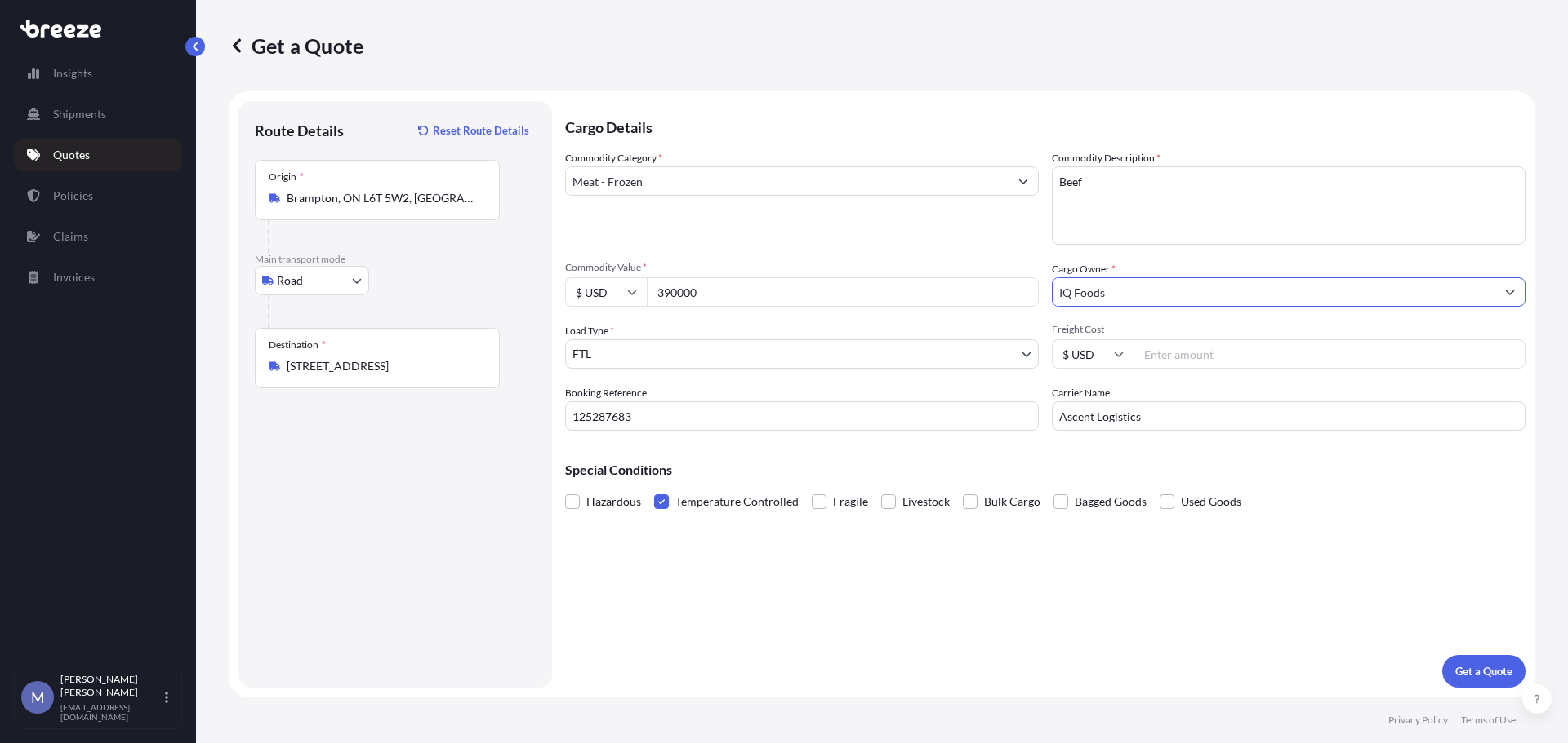
type input "IQ Foods"
click at [975, 215] on div "Commodity Category * Meat - Frozen" at bounding box center [802, 198] width 474 height 95
click at [1480, 667] on p "Get a Quote" at bounding box center [1484, 672] width 57 height 17
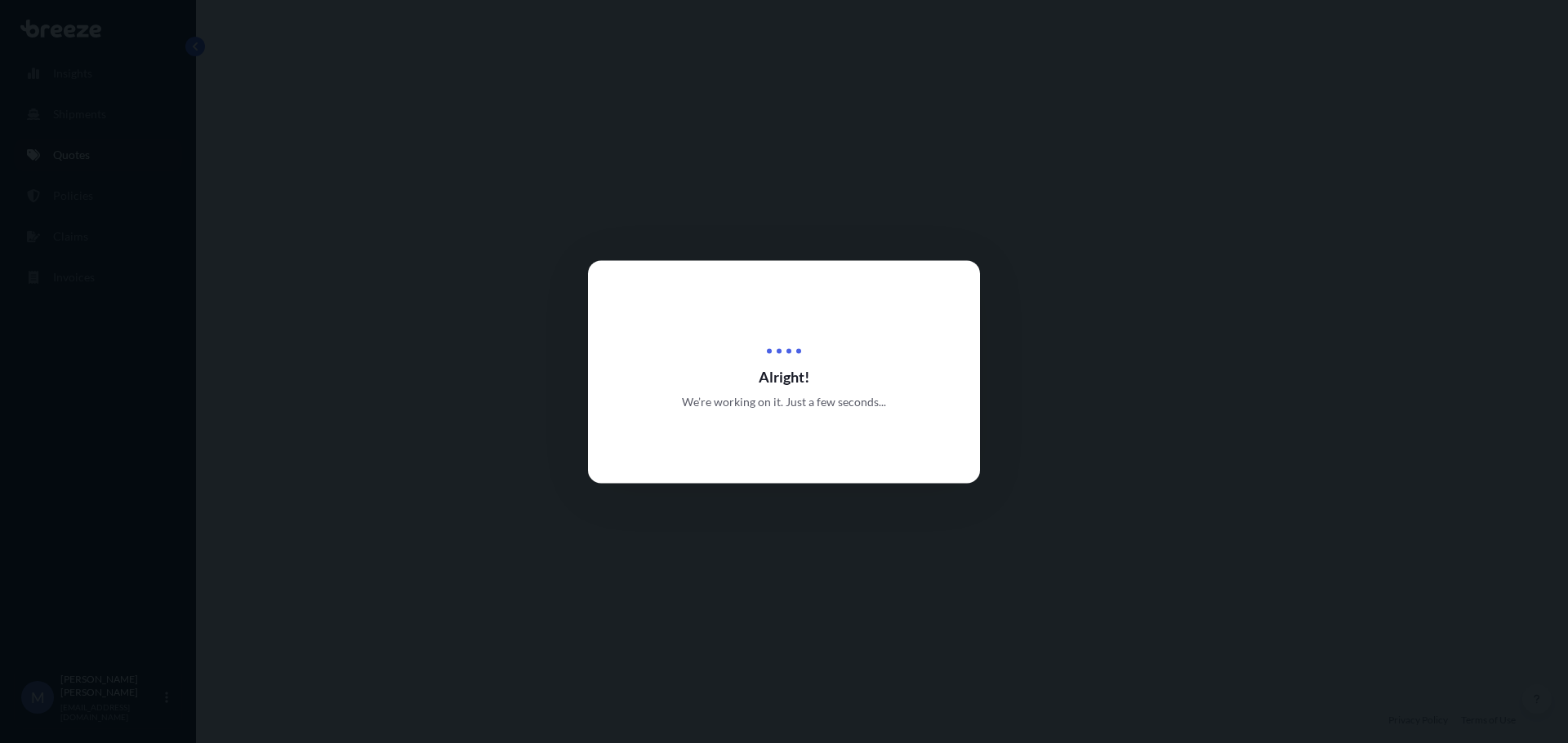
select select "Road"
select select "2"
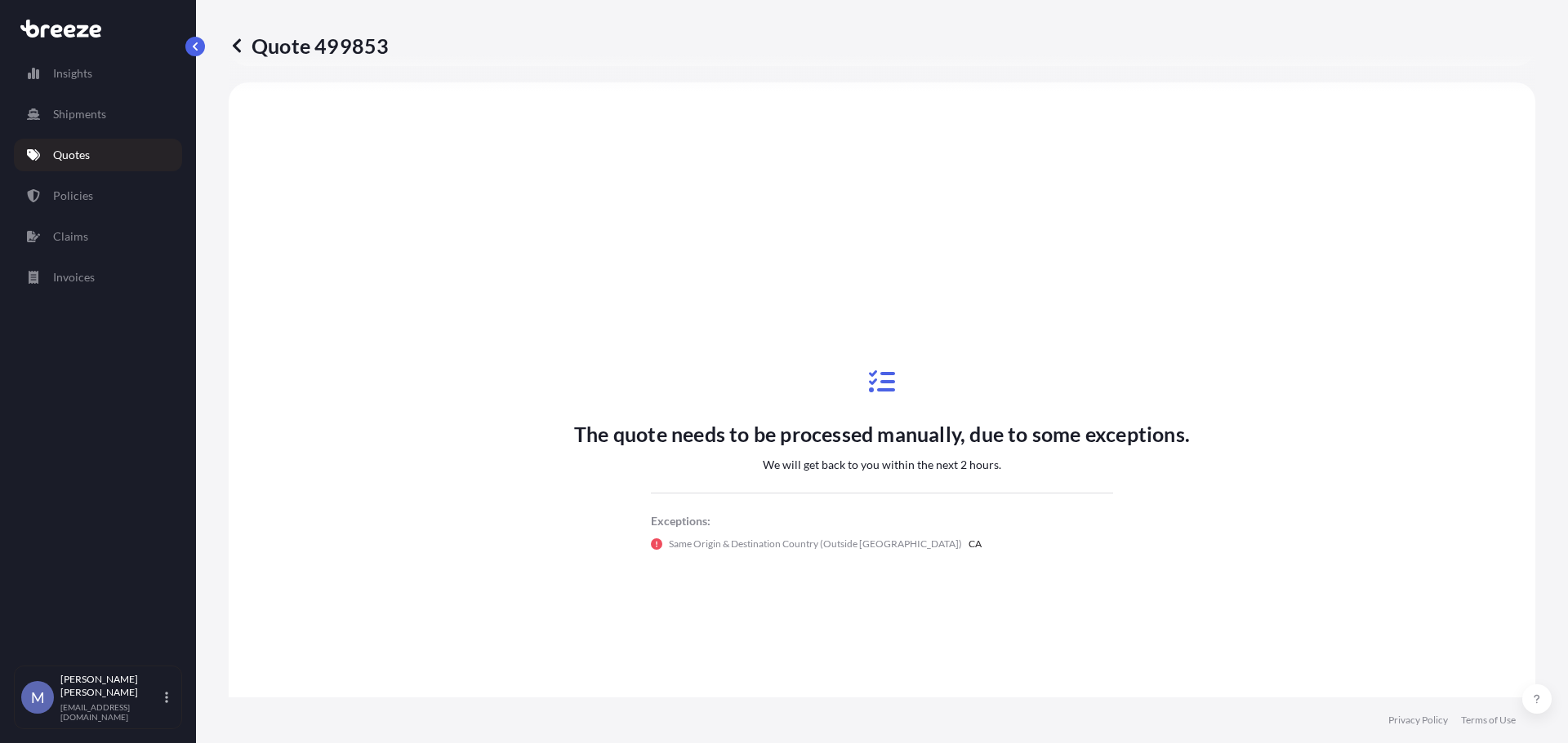
scroll to position [491, 0]
click at [236, 41] on icon at bounding box center [237, 46] width 17 height 17
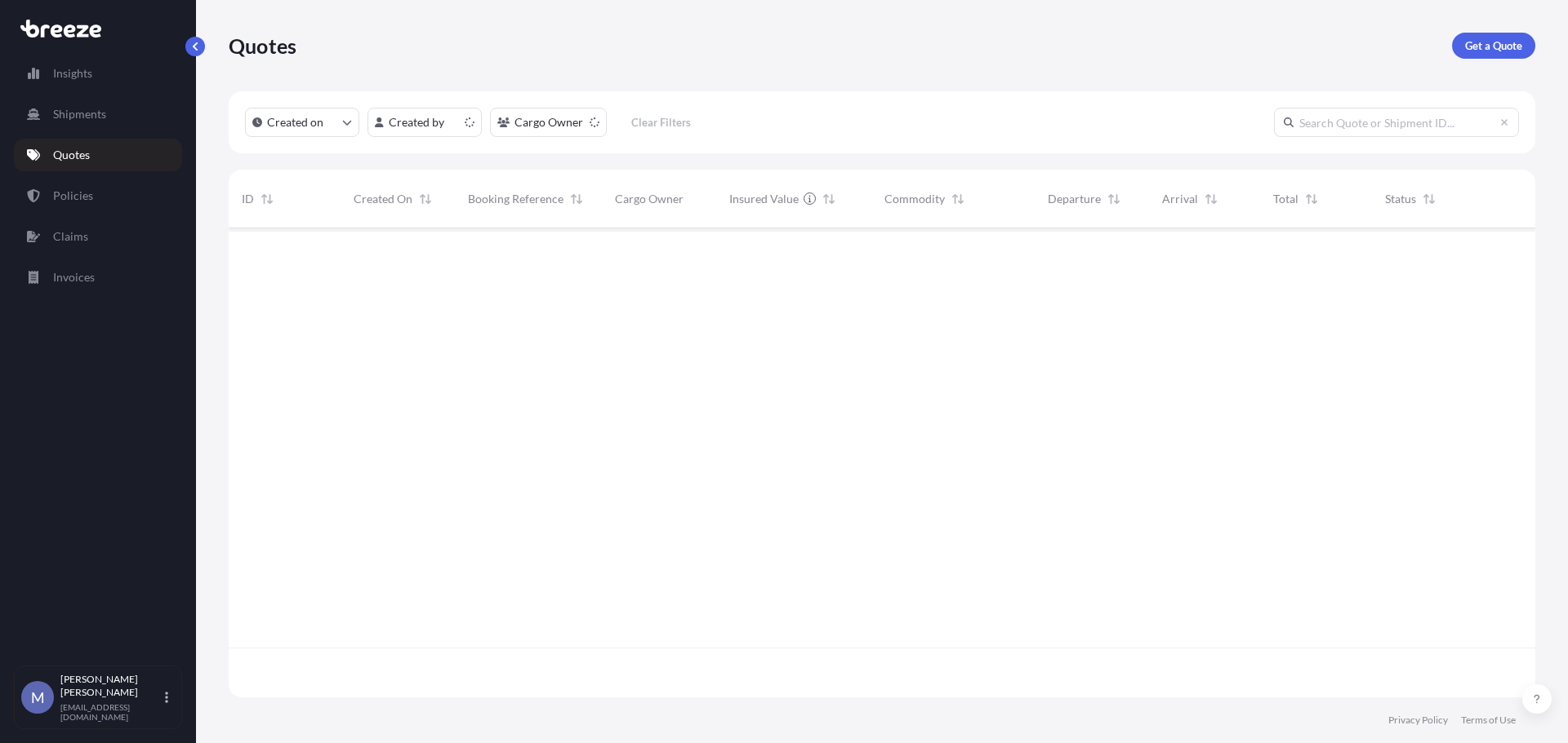
scroll to position [466, 1294]
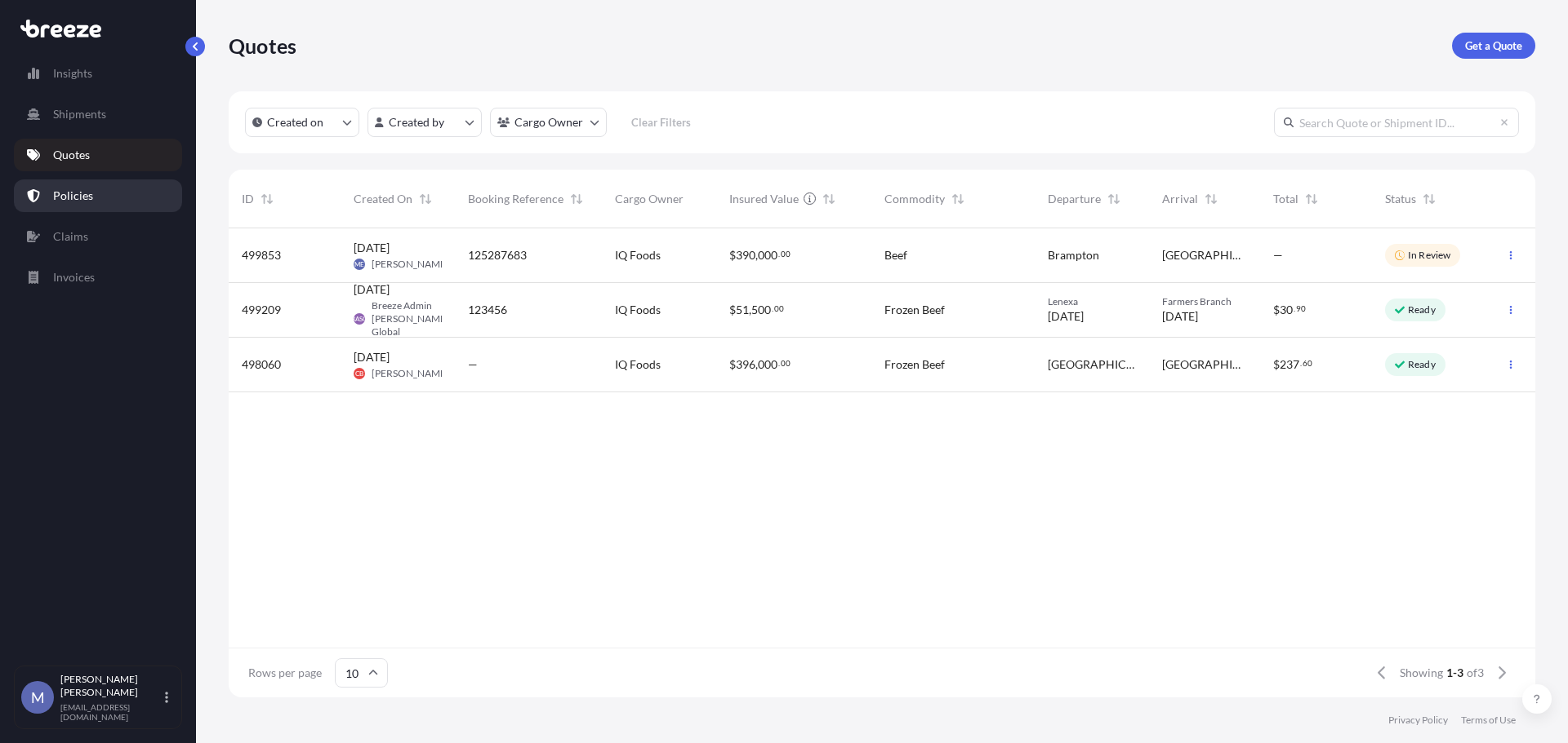
click at [53, 192] on p "Policies" at bounding box center [72, 196] width 40 height 17
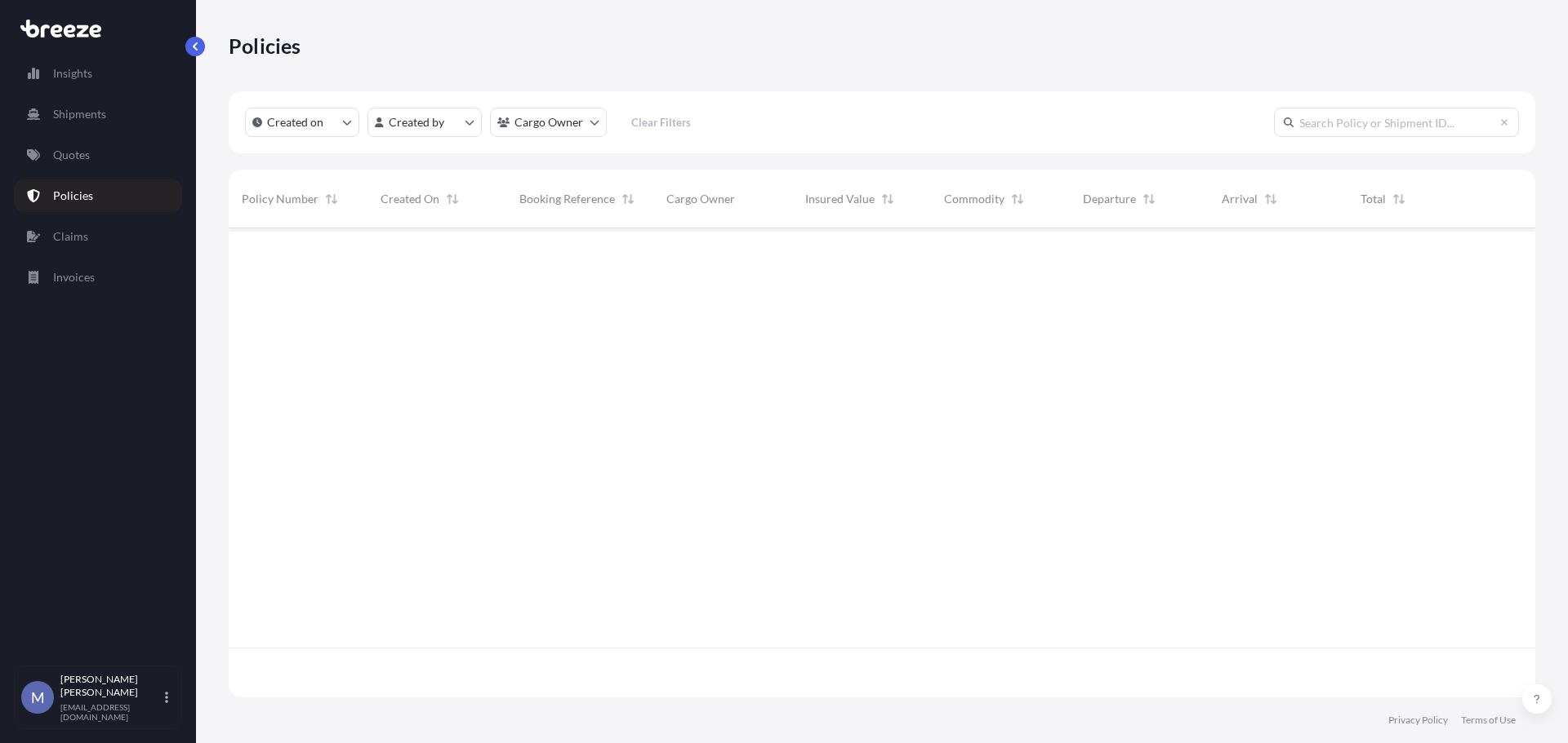
scroll to position [466, 1294]
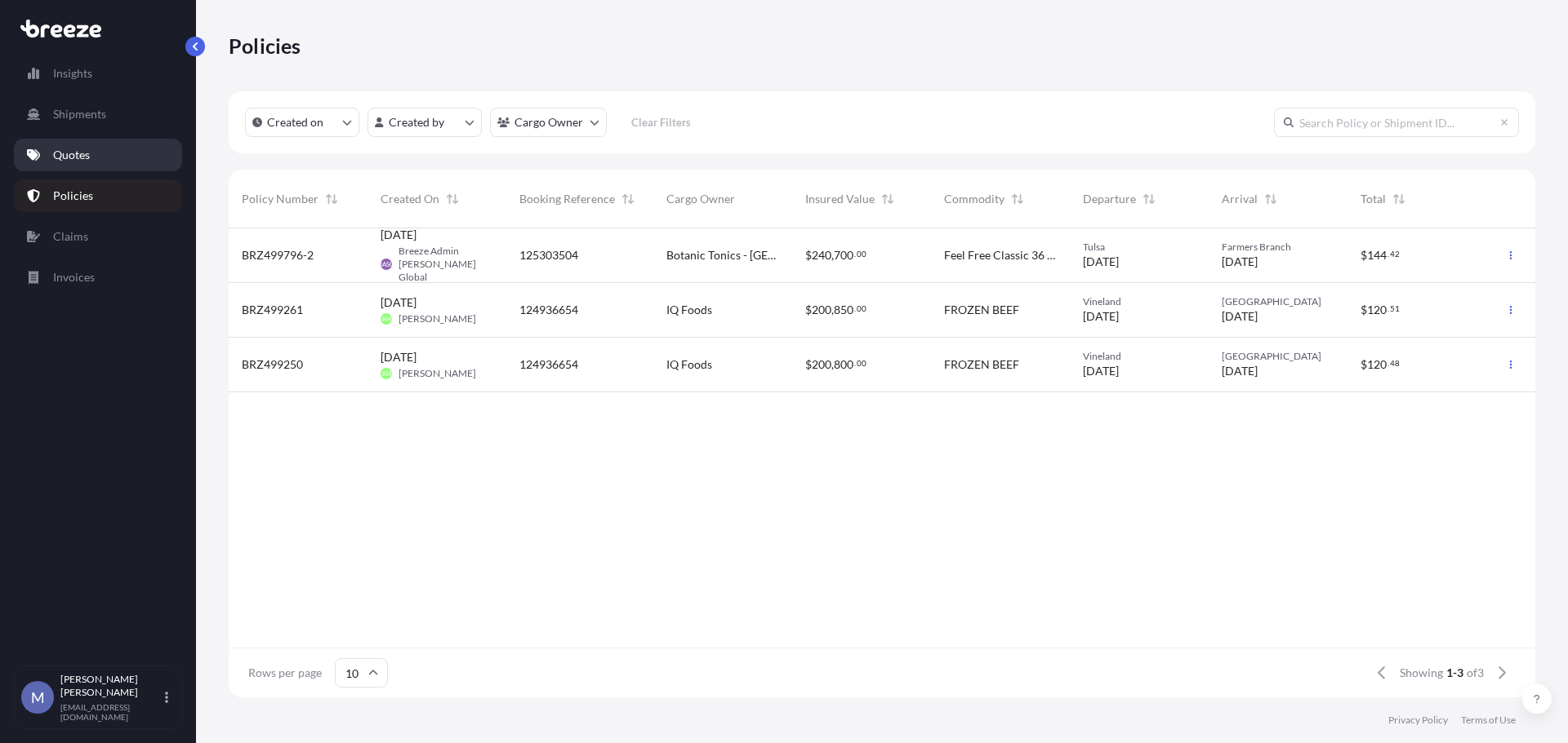
click at [60, 164] on link "Quotes" at bounding box center [98, 154] width 168 height 32
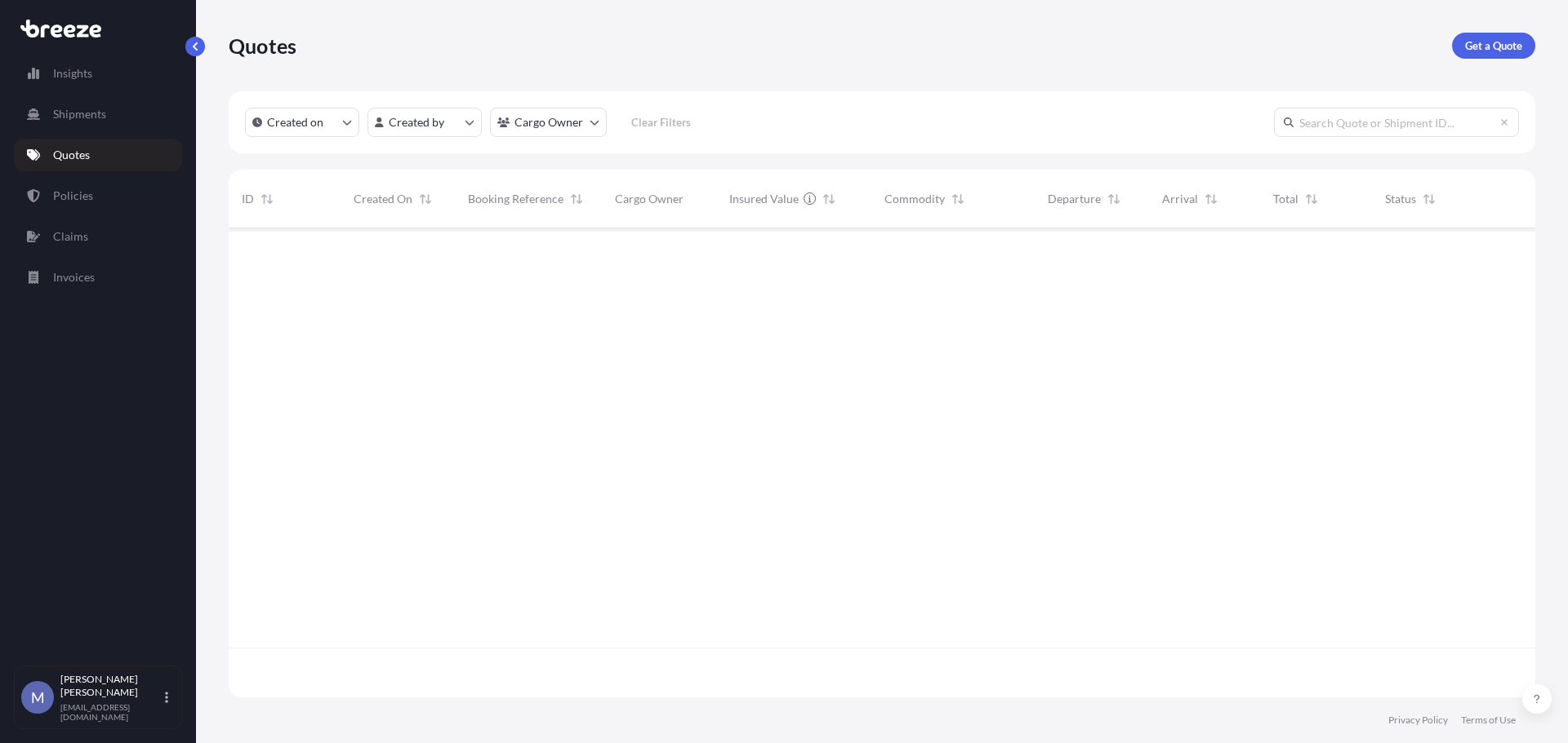
scroll to position [466, 1294]
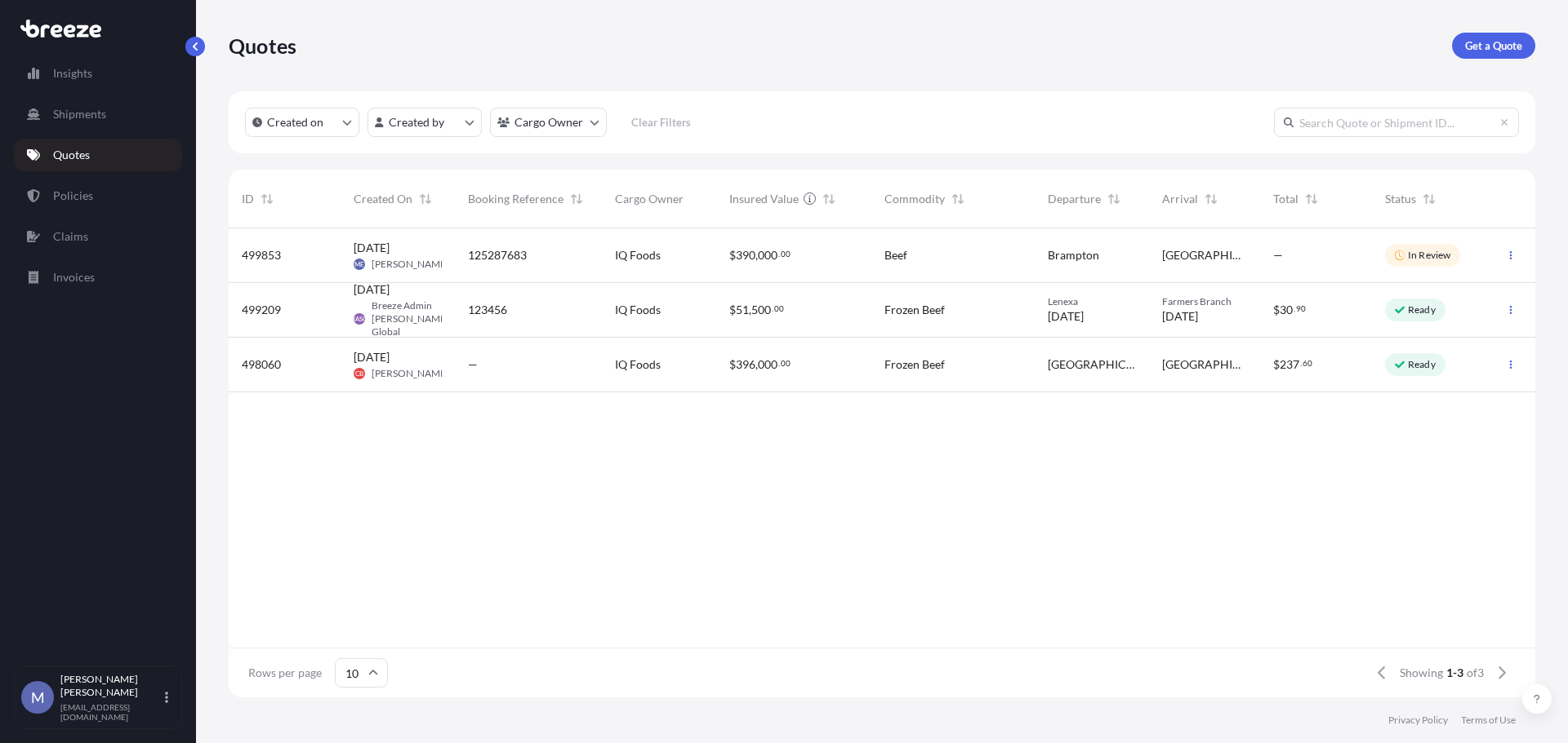
click at [394, 257] on span "[DATE] ME [PERSON_NAME]" at bounding box center [397, 256] width 88 height 31
select select "Road"
select select "2"
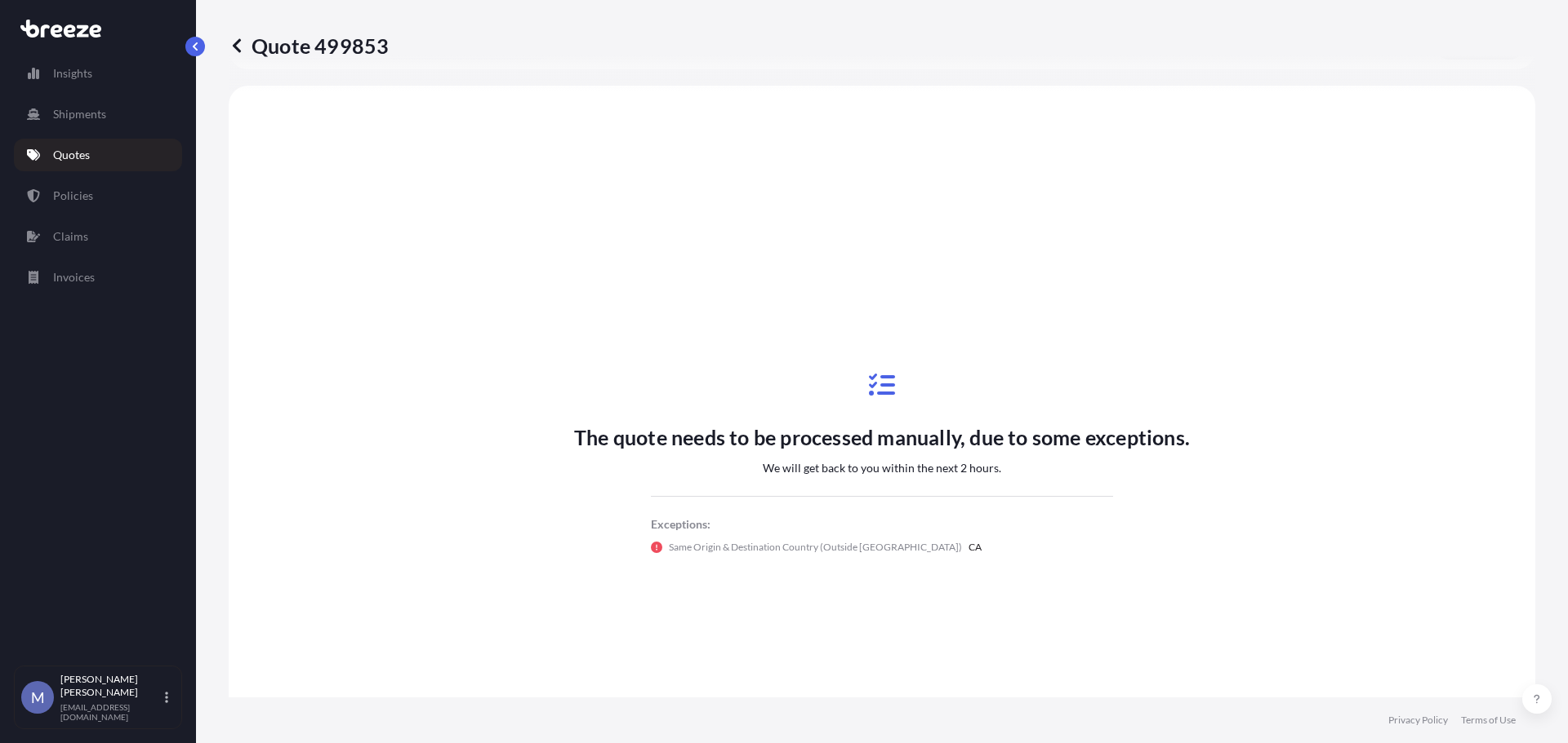
scroll to position [491, 0]
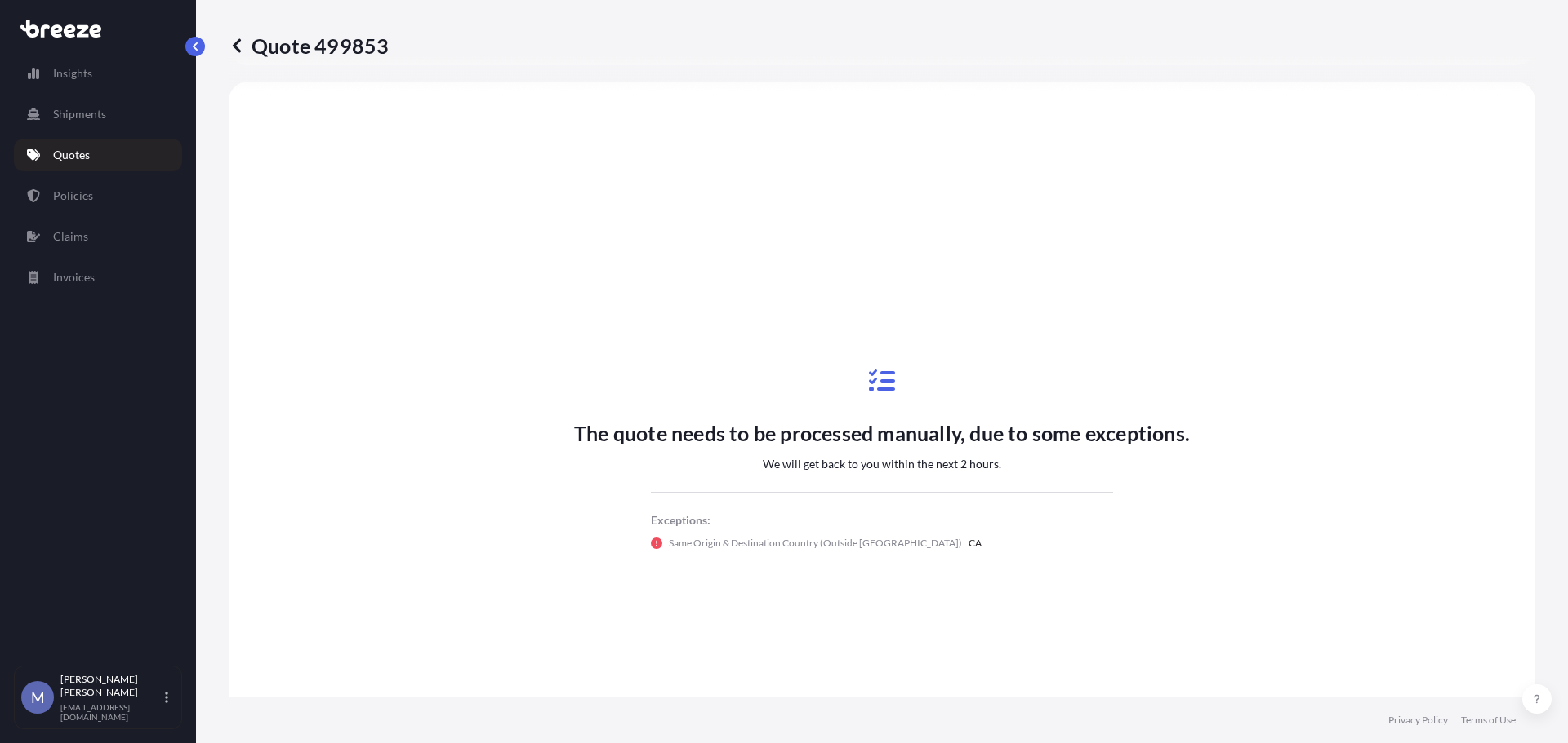
click at [243, 45] on icon at bounding box center [237, 46] width 17 height 17
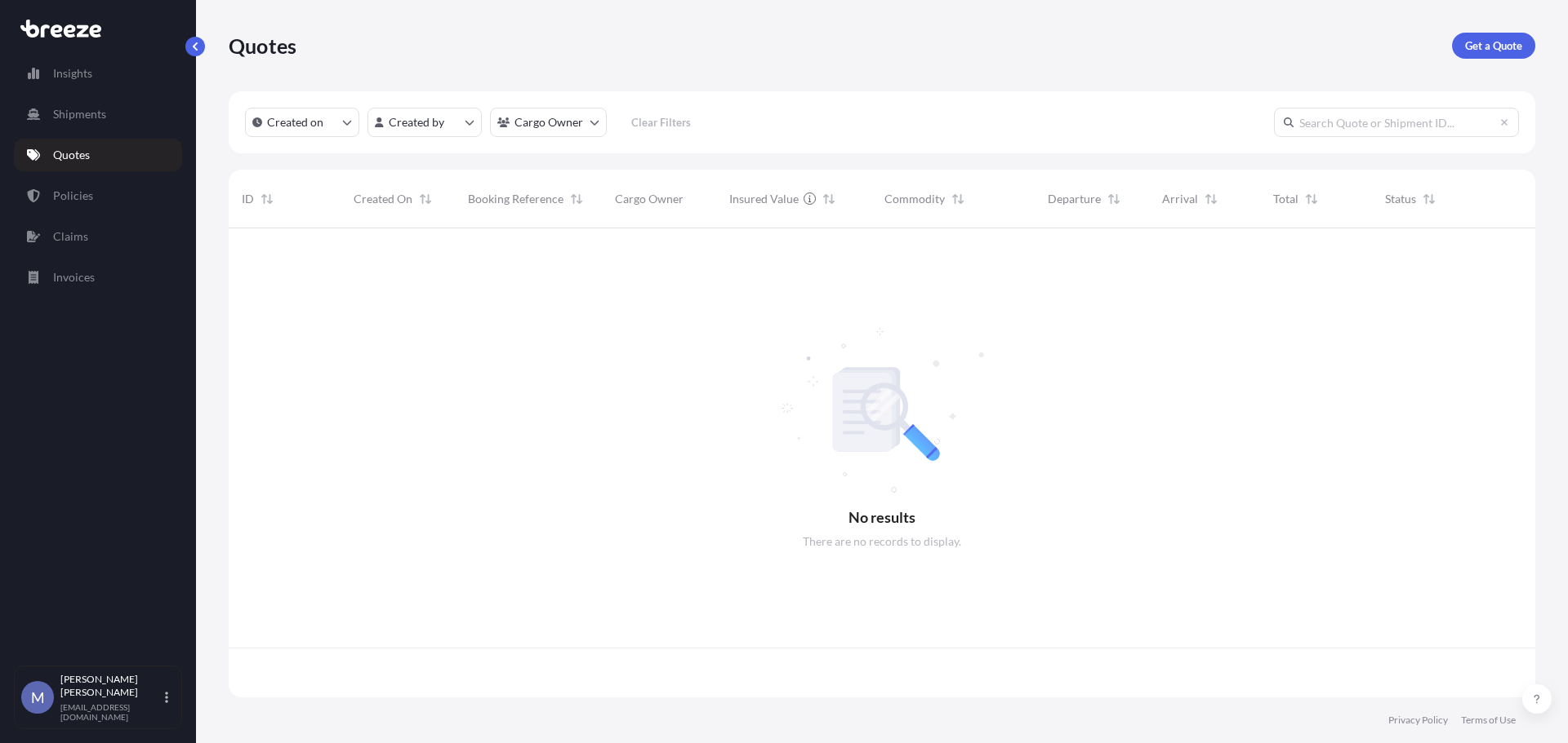
scroll to position [466, 1294]
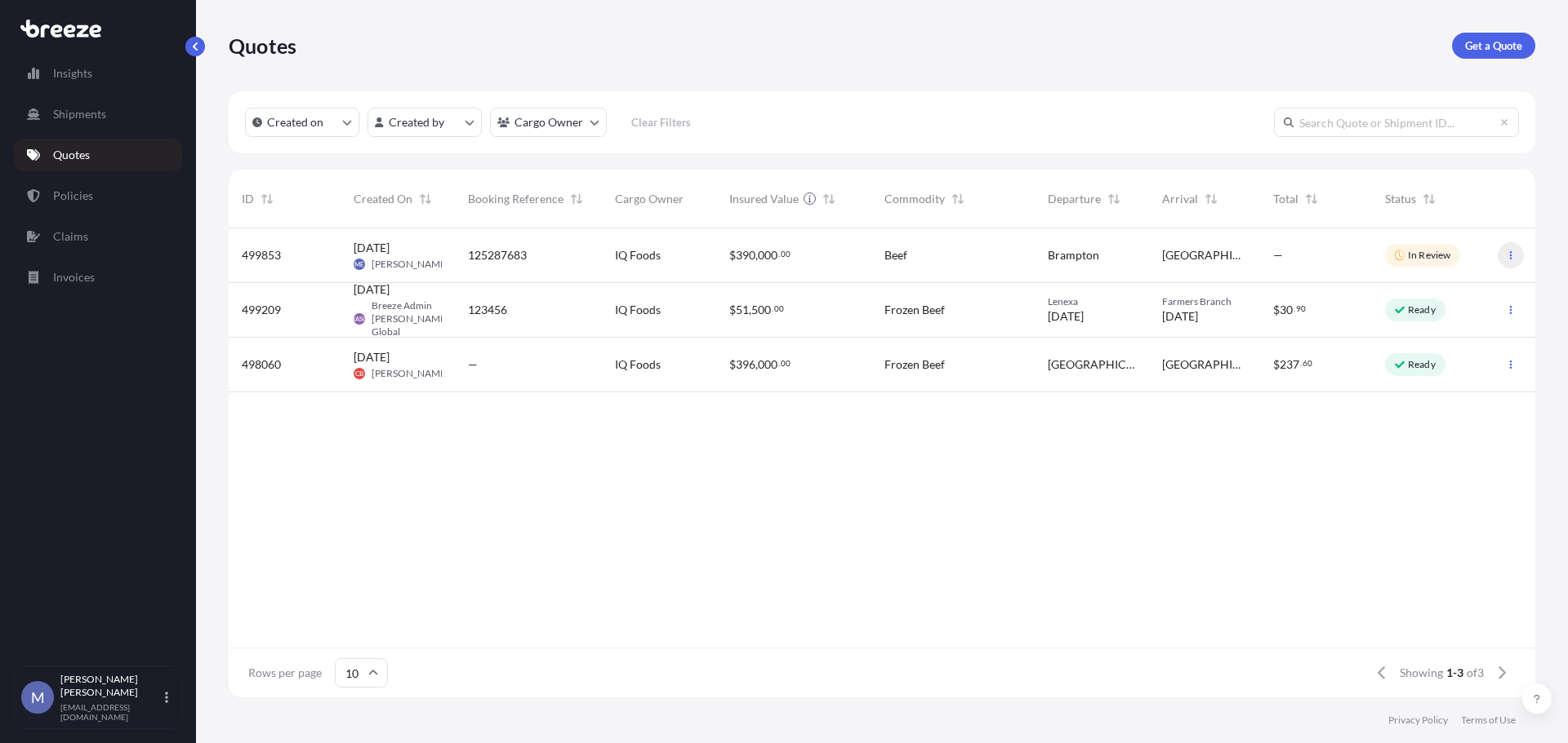
click at [1513, 252] on icon "button" at bounding box center [1510, 255] width 10 height 10
click at [1446, 253] on p "Edit quote" at bounding box center [1431, 258] width 53 height 17
select select "Road"
select select "2"
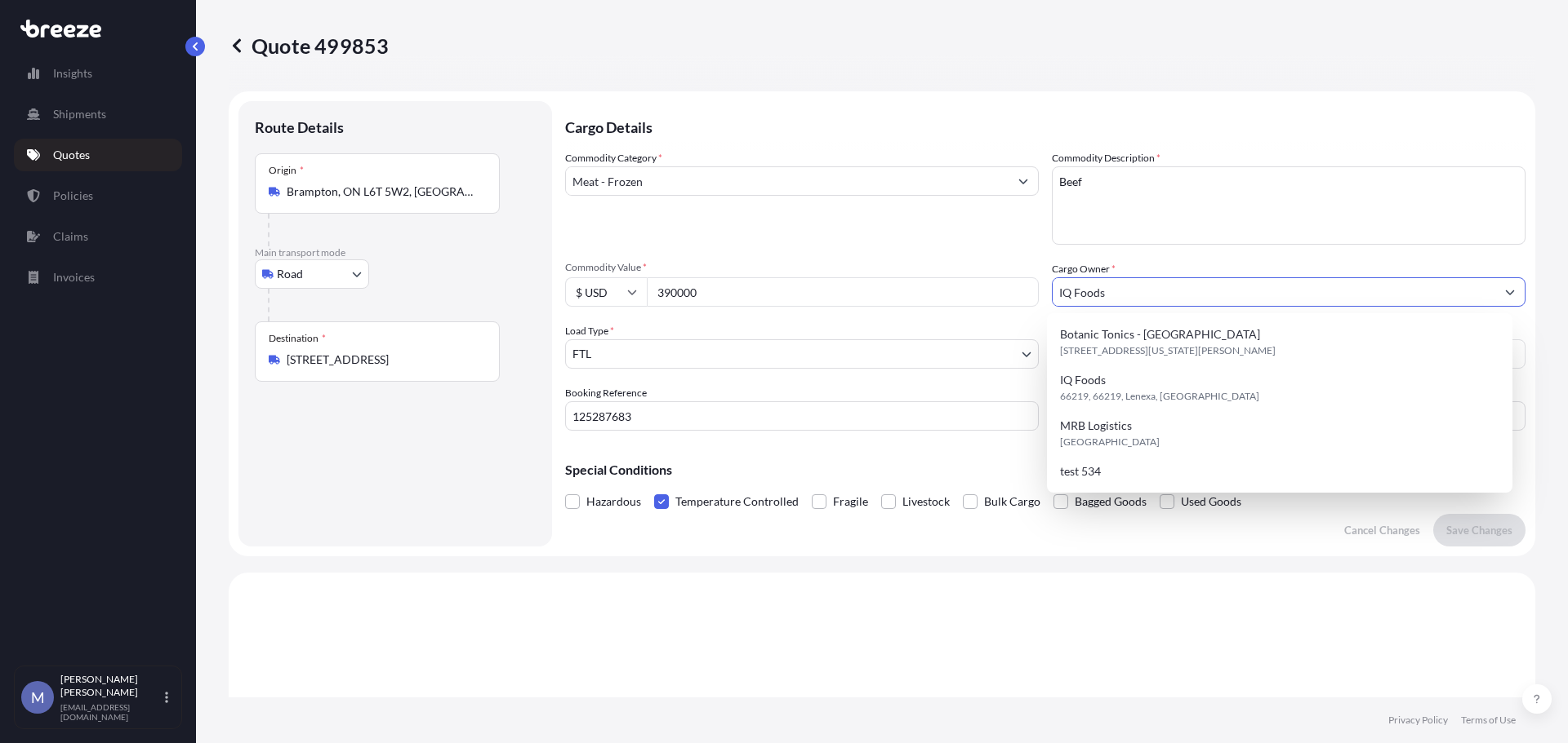
drag, startPoint x: 1125, startPoint y: 299, endPoint x: 1017, endPoint y: 299, distance: 108.0
click at [1017, 299] on div "Commodity Category * Meat - Frozen Commodity Description * Beef Commodity Value…" at bounding box center [1045, 291] width 960 height 281
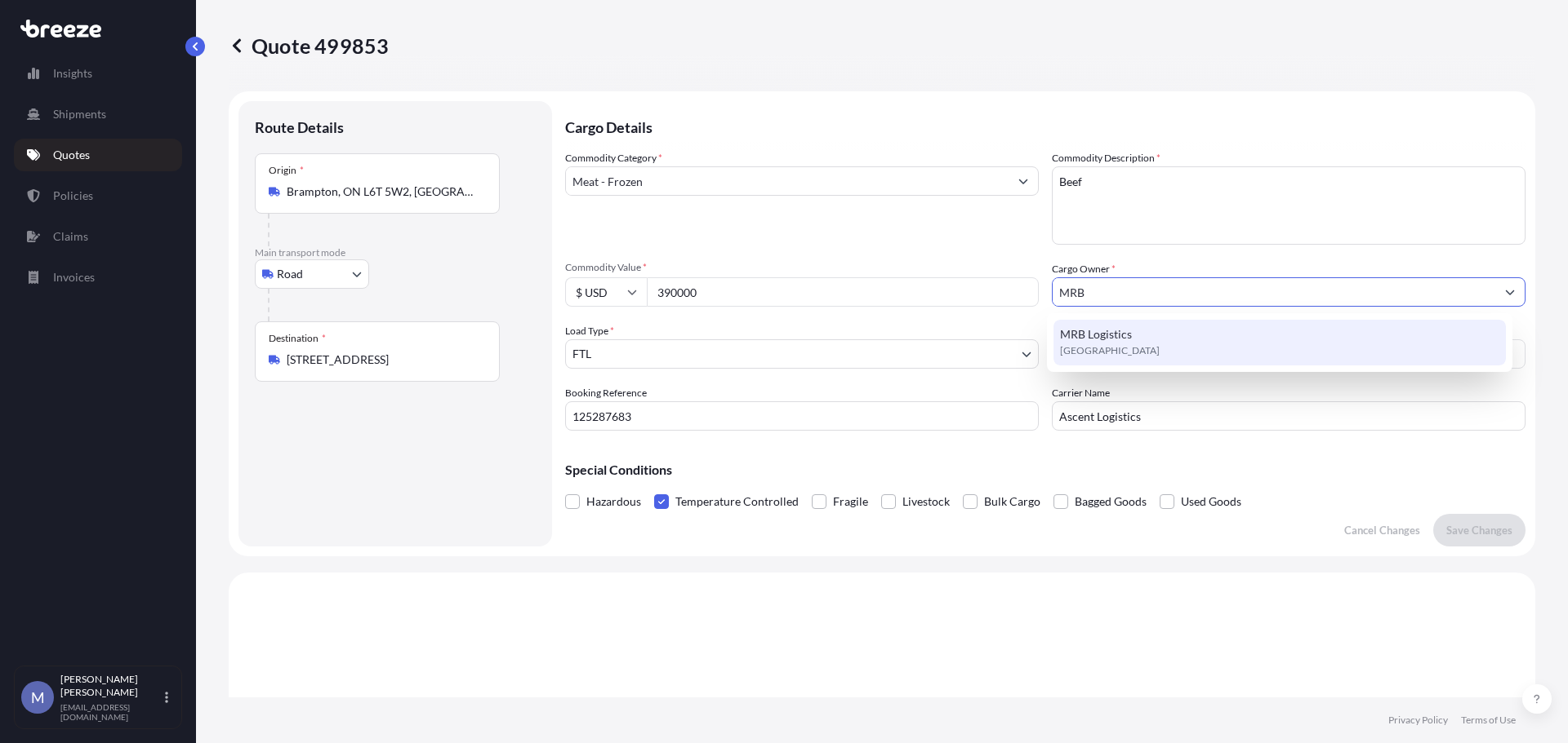
click at [1138, 342] on div "MRB Logistics [GEOGRAPHIC_DATA]" at bounding box center [1280, 343] width 453 height 46
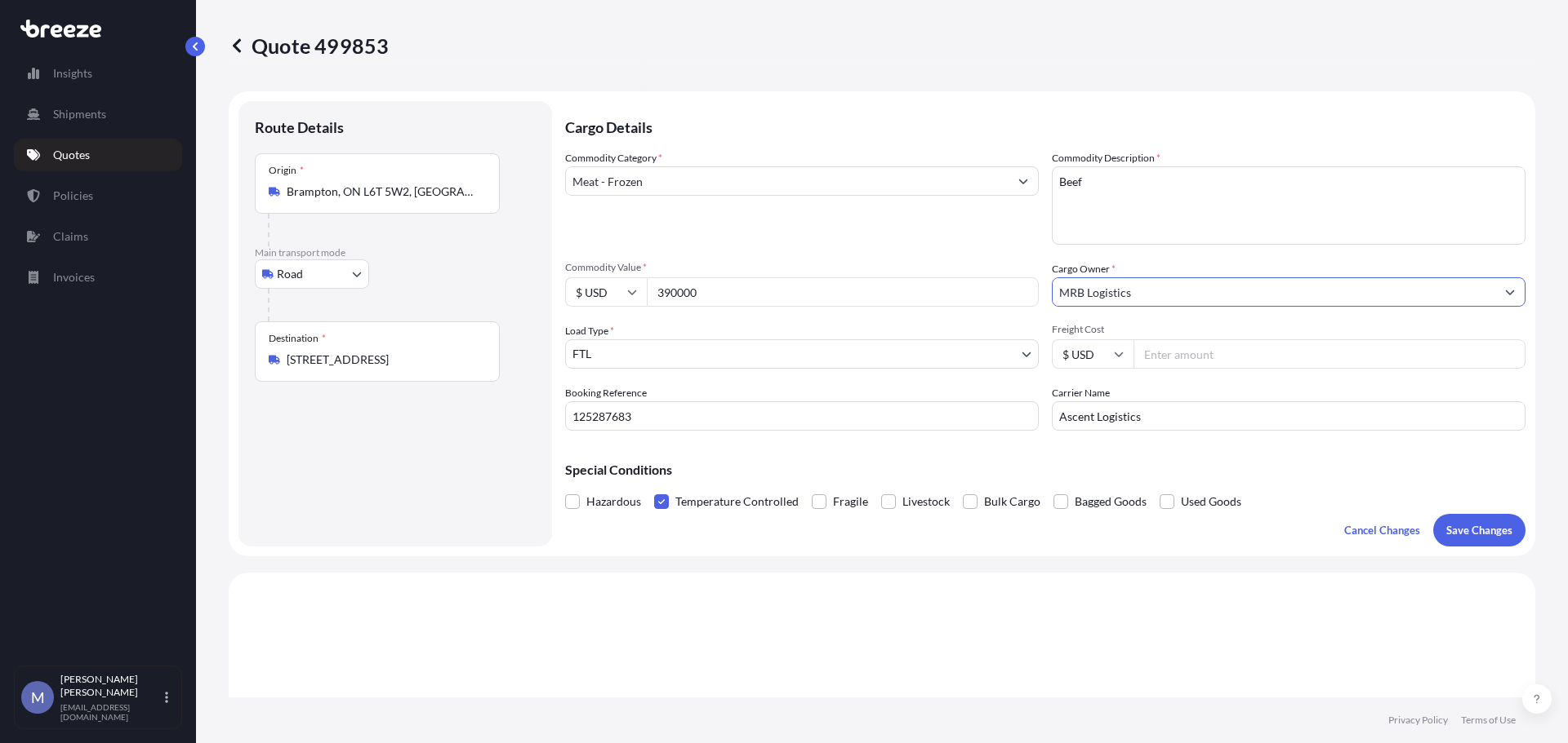
type input "MRB Logistics"
click at [930, 222] on div "Commodity Category * Meat - Frozen" at bounding box center [802, 198] width 474 height 95
click at [1239, 356] on input "Freight Cost" at bounding box center [1329, 354] width 392 height 30
type input "6000"
click at [1275, 461] on div "Special Conditions Hazardous Temperature Controlled Fragile Livestock Bulk Carg…" at bounding box center [1045, 479] width 960 height 70
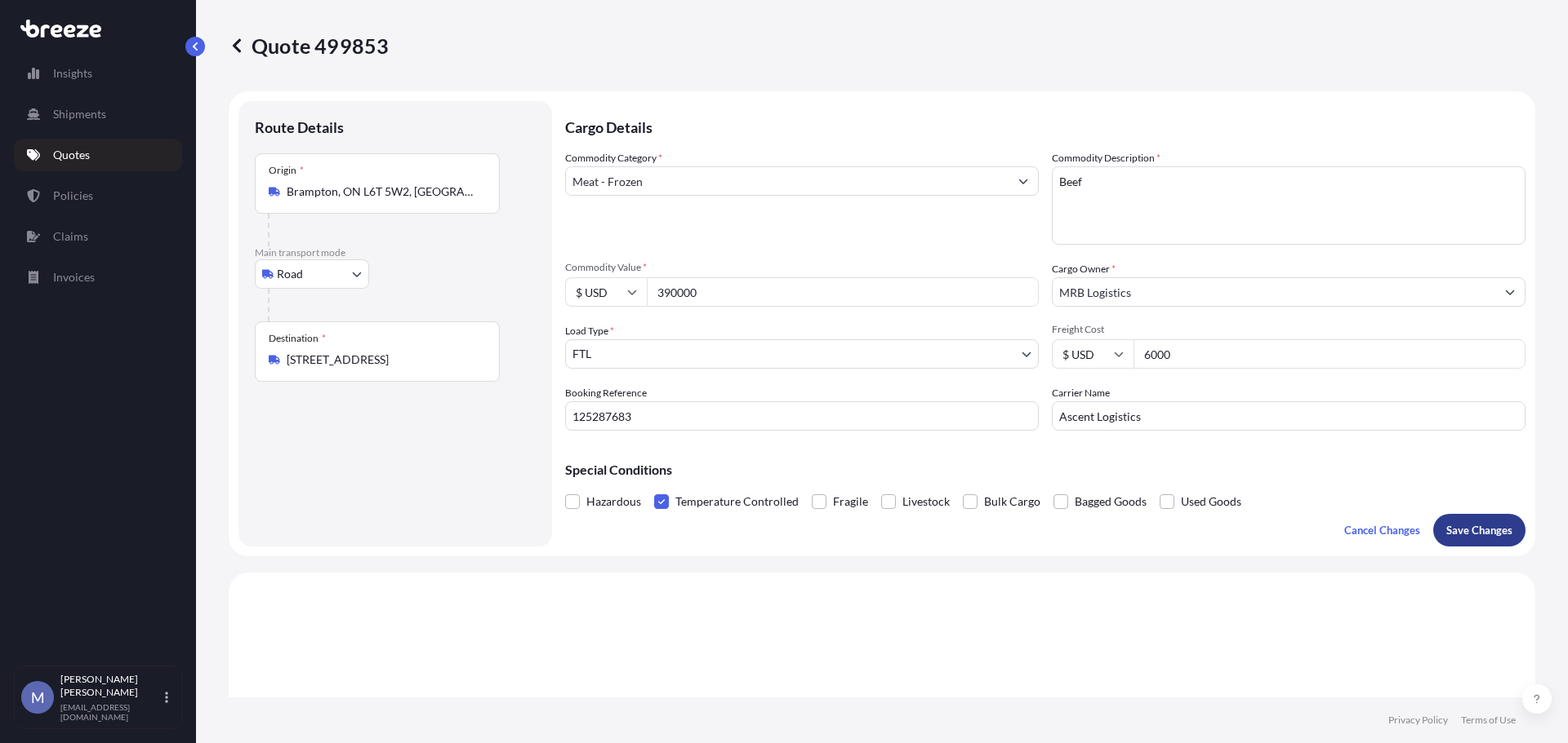
click at [1461, 531] on p "Save Changes" at bounding box center [1479, 531] width 66 height 17
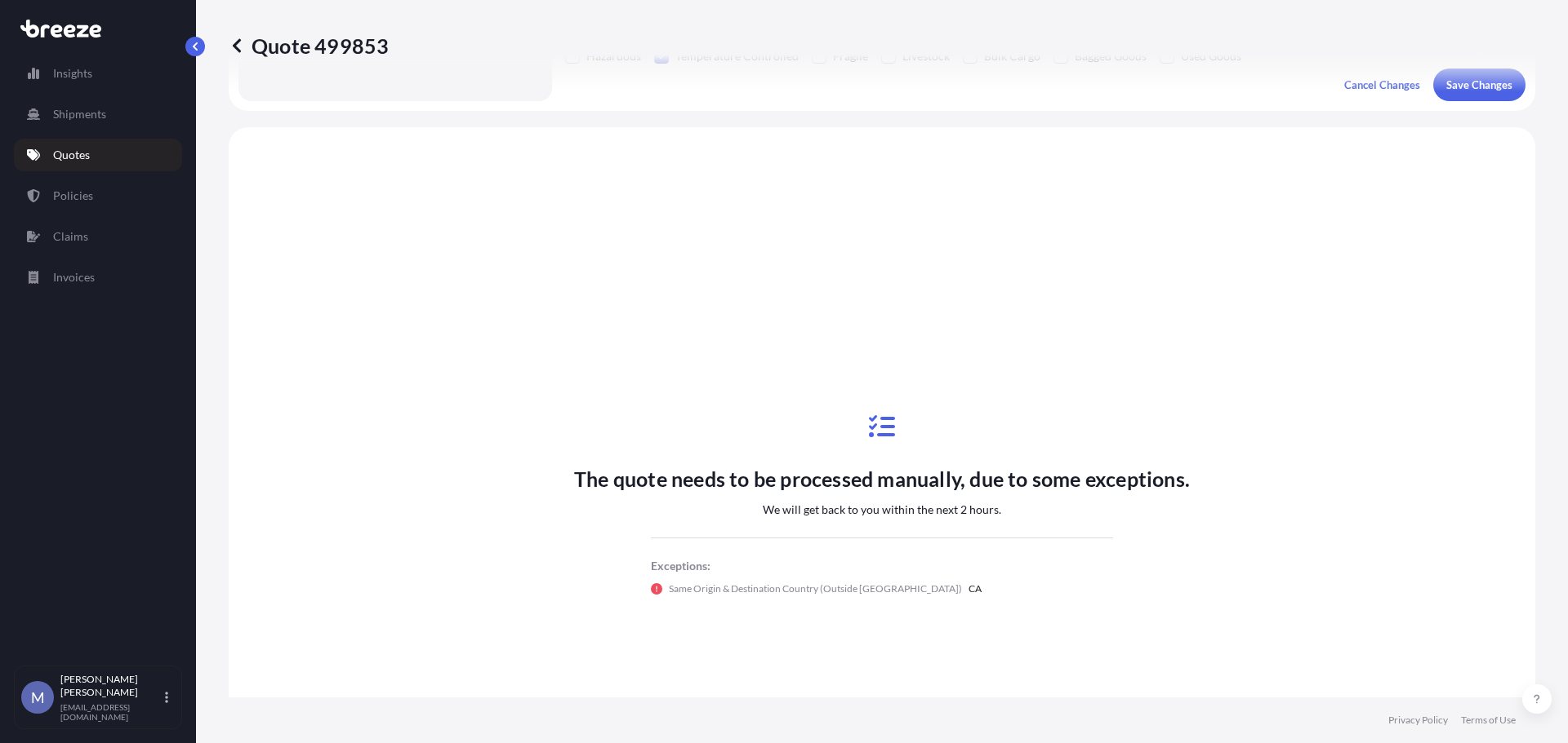
scroll to position [491, 0]
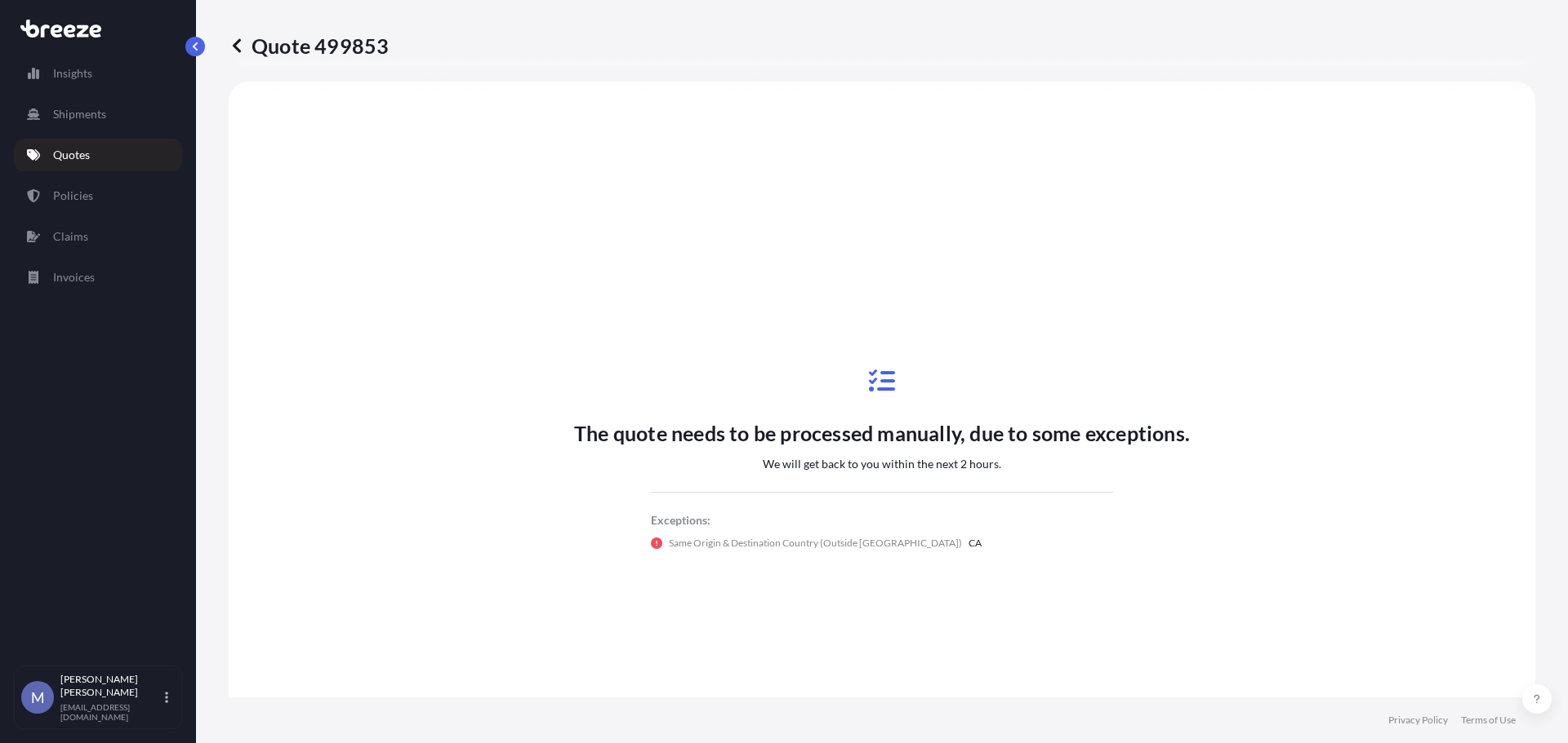
select select "Road"
select select "2"
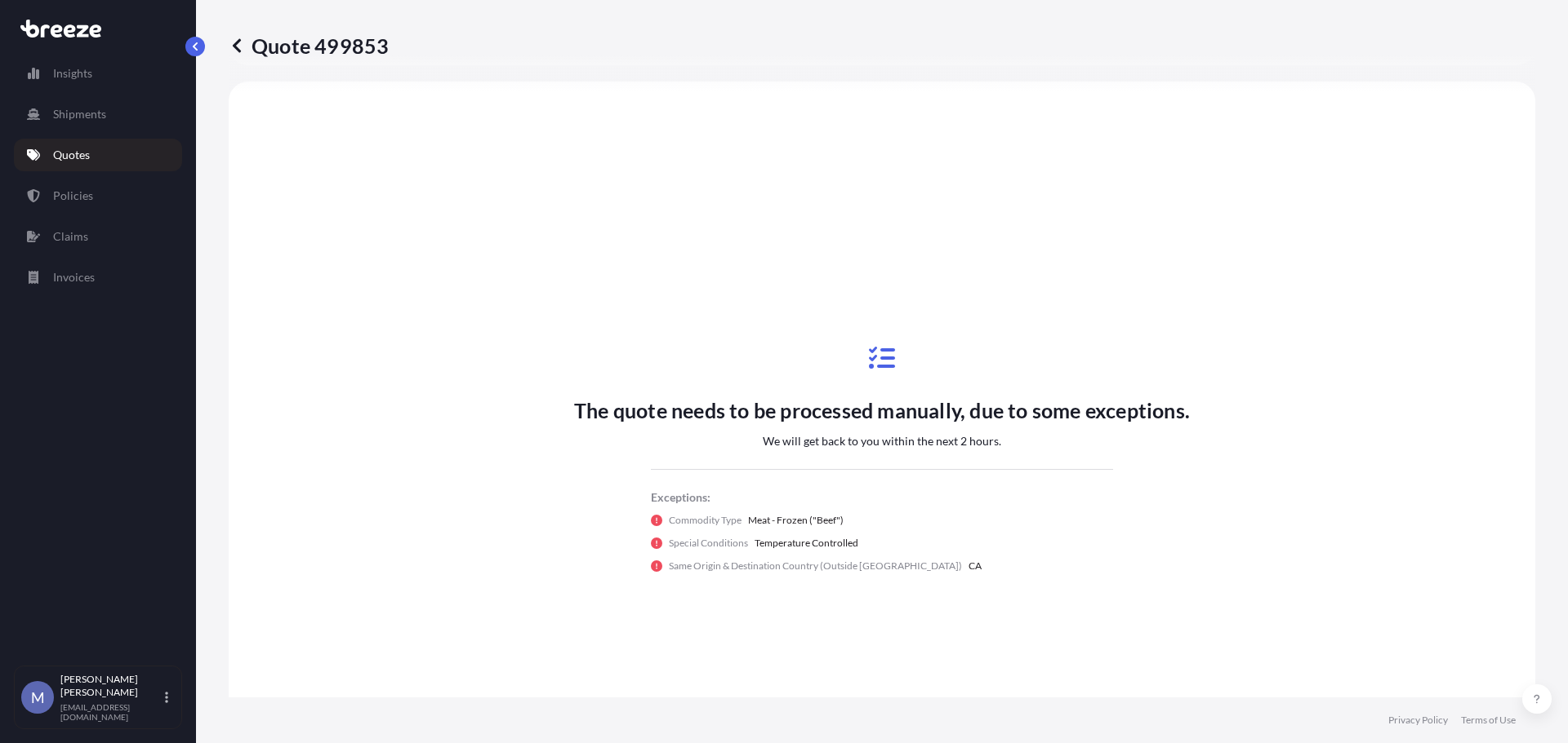
drag, startPoint x: 390, startPoint y: 46, endPoint x: 389, endPoint y: 55, distance: 9.1
click at [389, 55] on div "Quote 499853" at bounding box center [882, 45] width 1307 height 26
click at [379, 51] on div "Quote 499853" at bounding box center [882, 45] width 1307 height 26
click at [379, 50] on p "Quote 499853" at bounding box center [308, 45] width 160 height 26
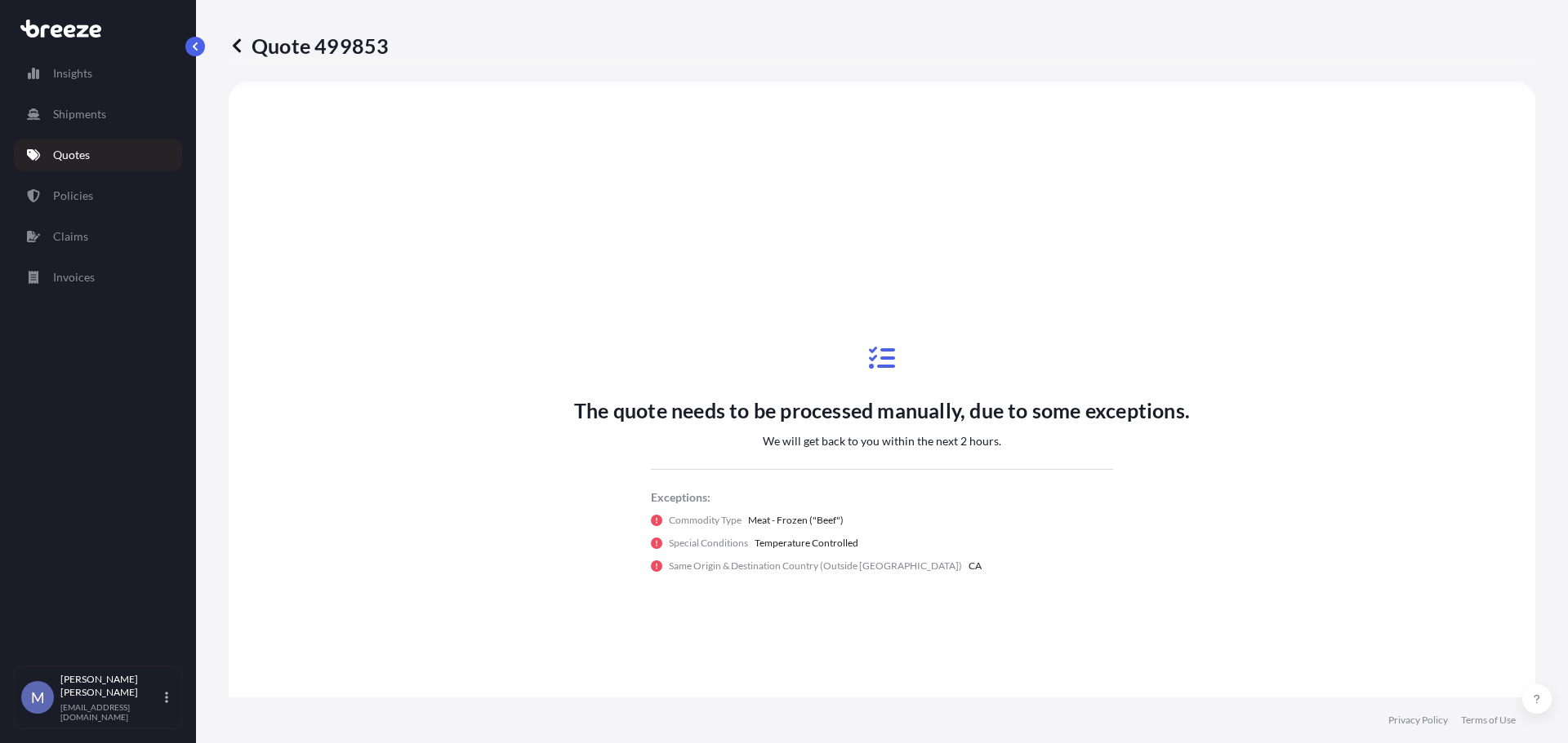
click at [383, 50] on p "Quote 499853" at bounding box center [308, 45] width 160 height 26
drag, startPoint x: 384, startPoint y: 50, endPoint x: 284, endPoint y: 53, distance: 100.0
click at [284, 53] on p "Quote 499853" at bounding box center [308, 45] width 160 height 26
copy p "Quote 499853"
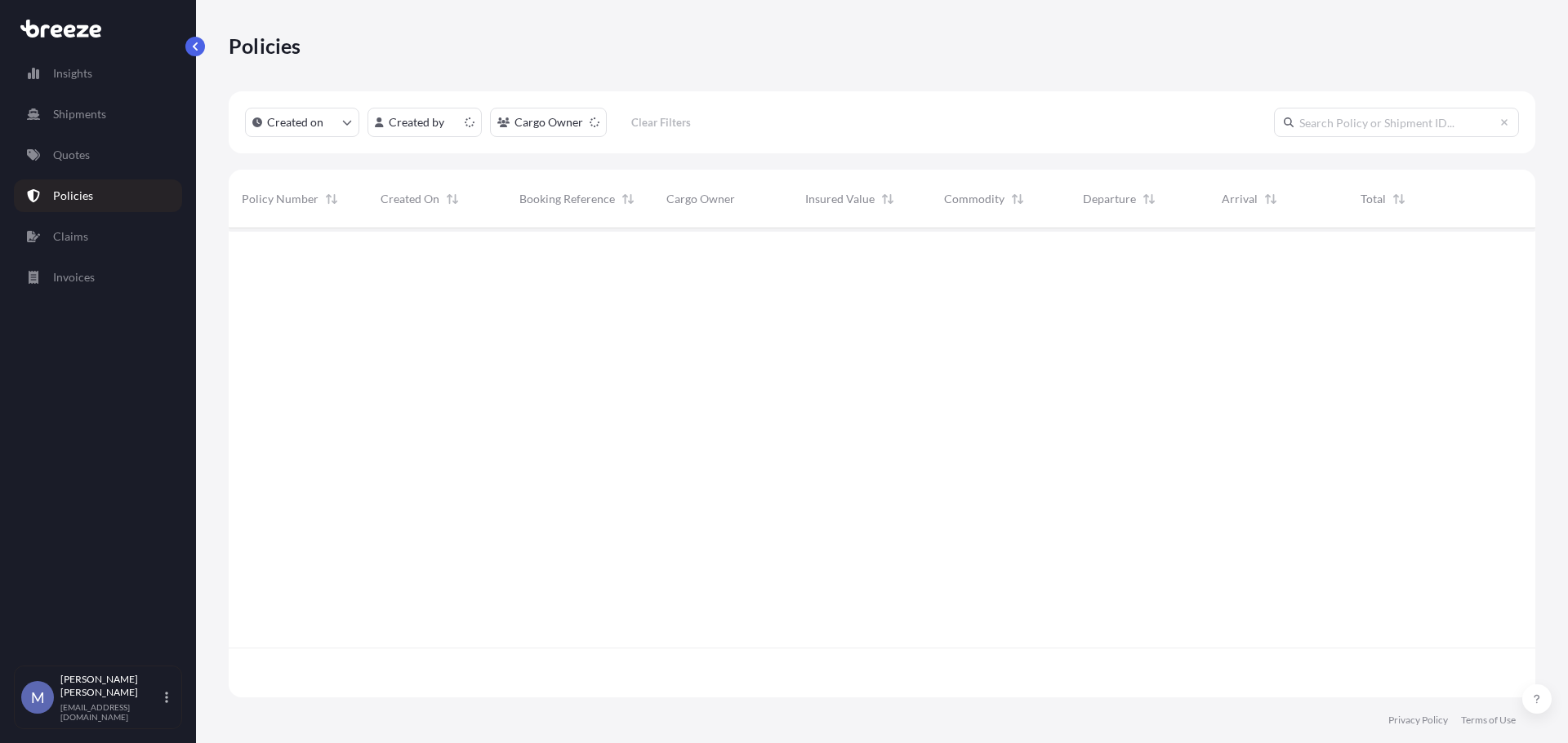
scroll to position [466, 1294]
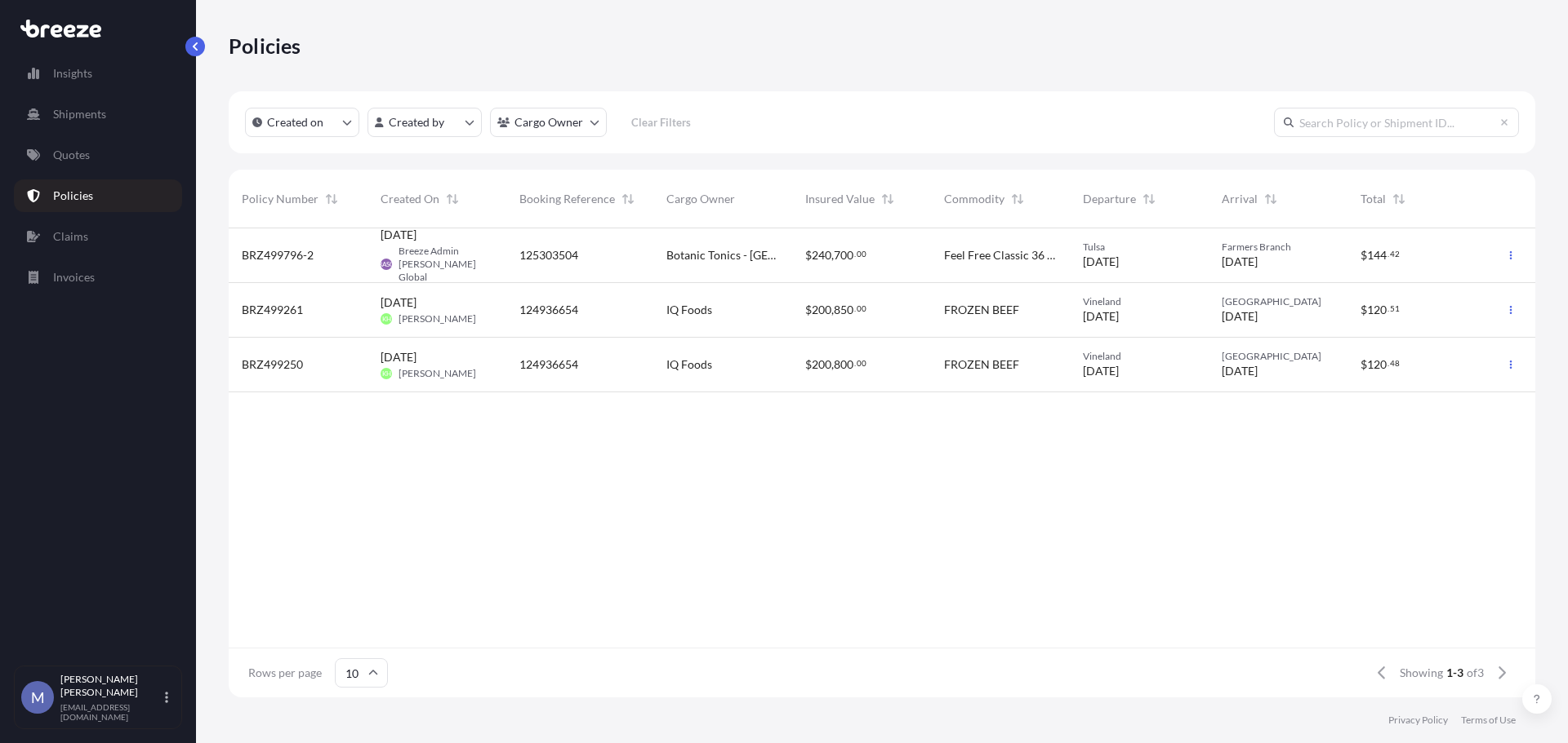
click at [452, 310] on span "17 Sep 2025 KH Keif Hampton" at bounding box center [428, 310] width 95 height 31
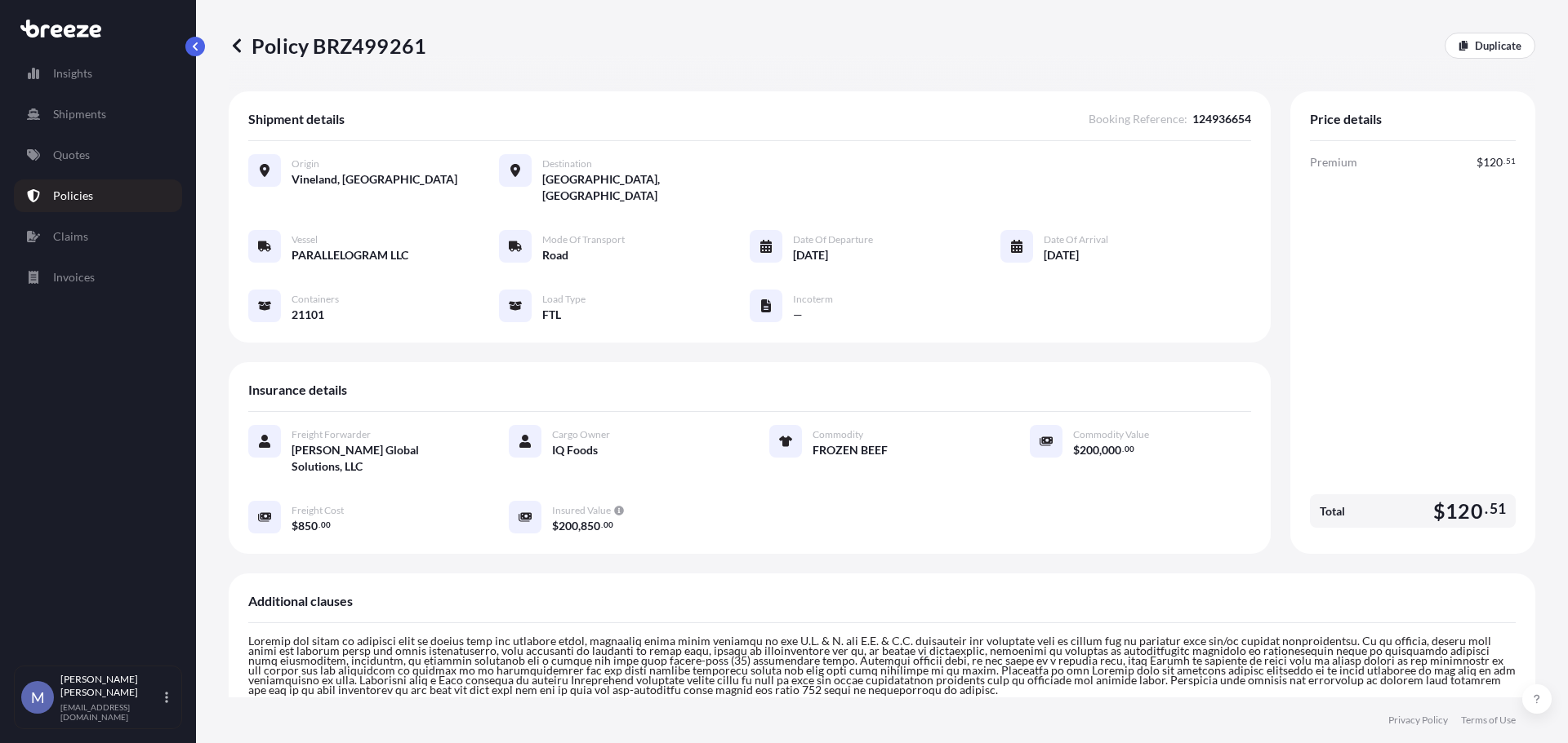
click at [91, 191] on link "Policies" at bounding box center [98, 196] width 168 height 32
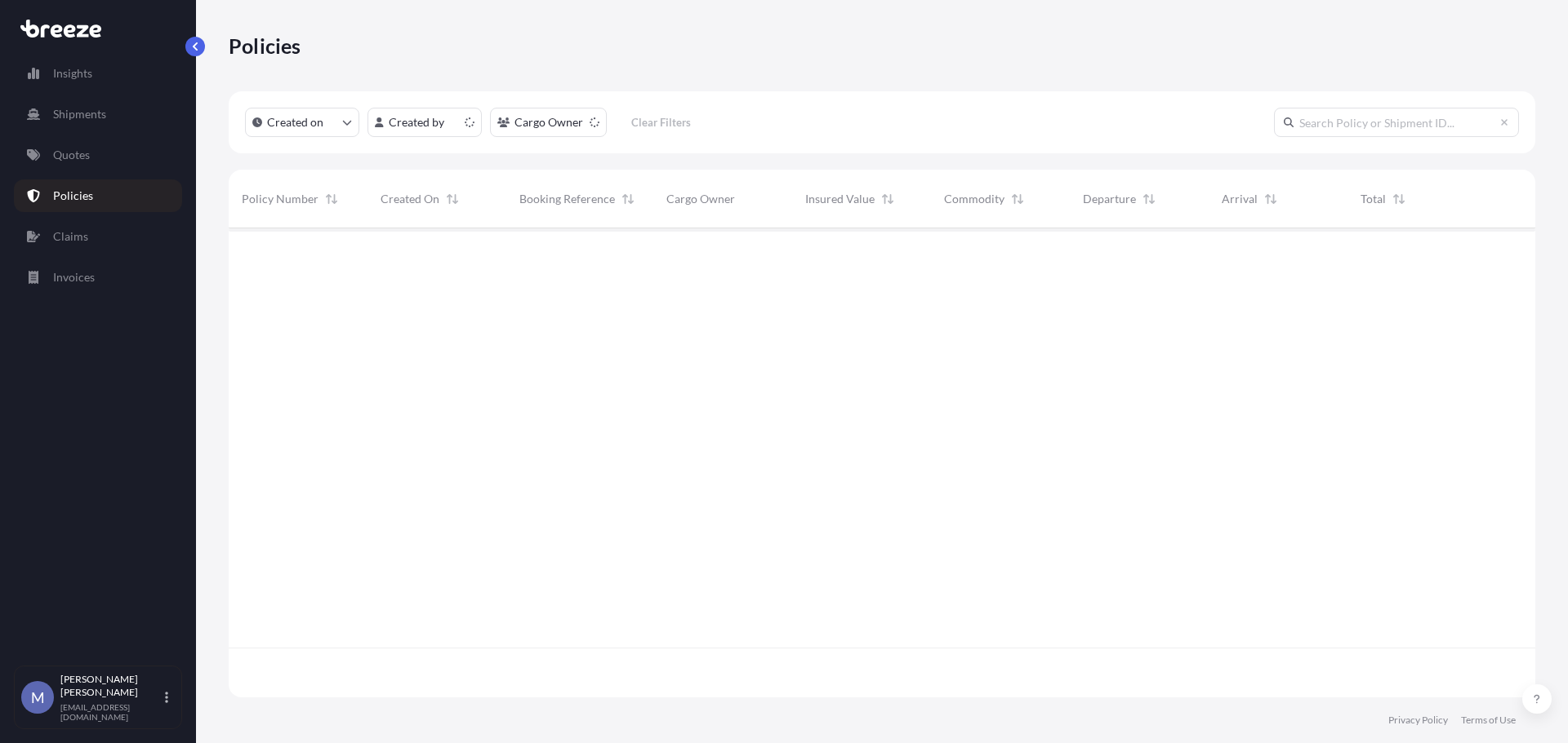
scroll to position [466, 1294]
